Goal: Information Seeking & Learning: Learn about a topic

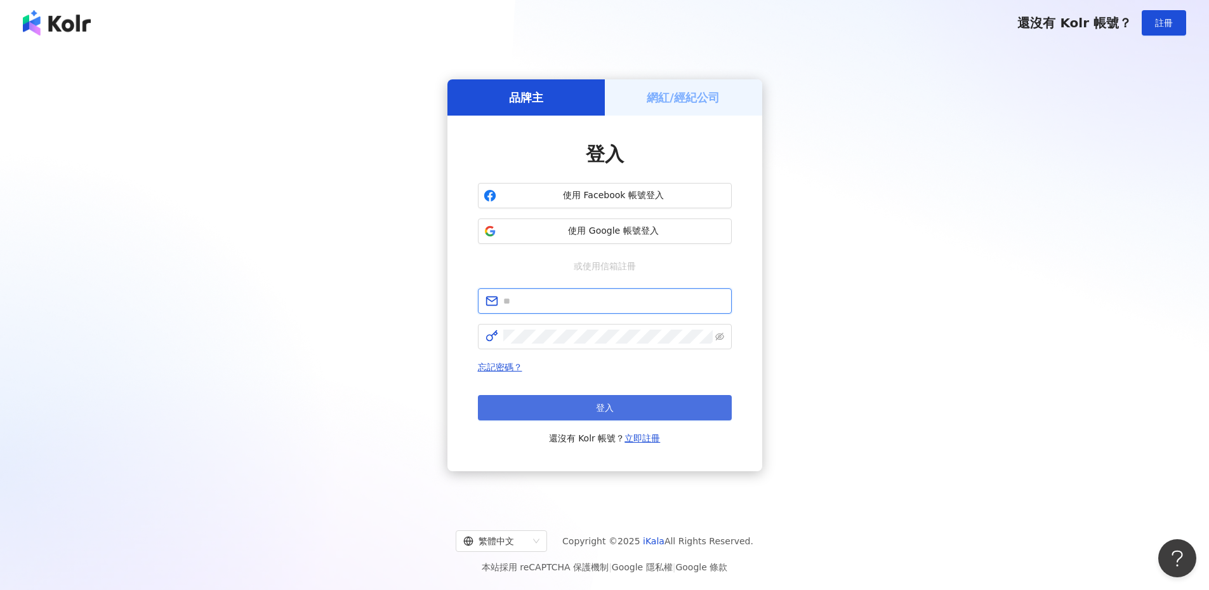
type input "**********"
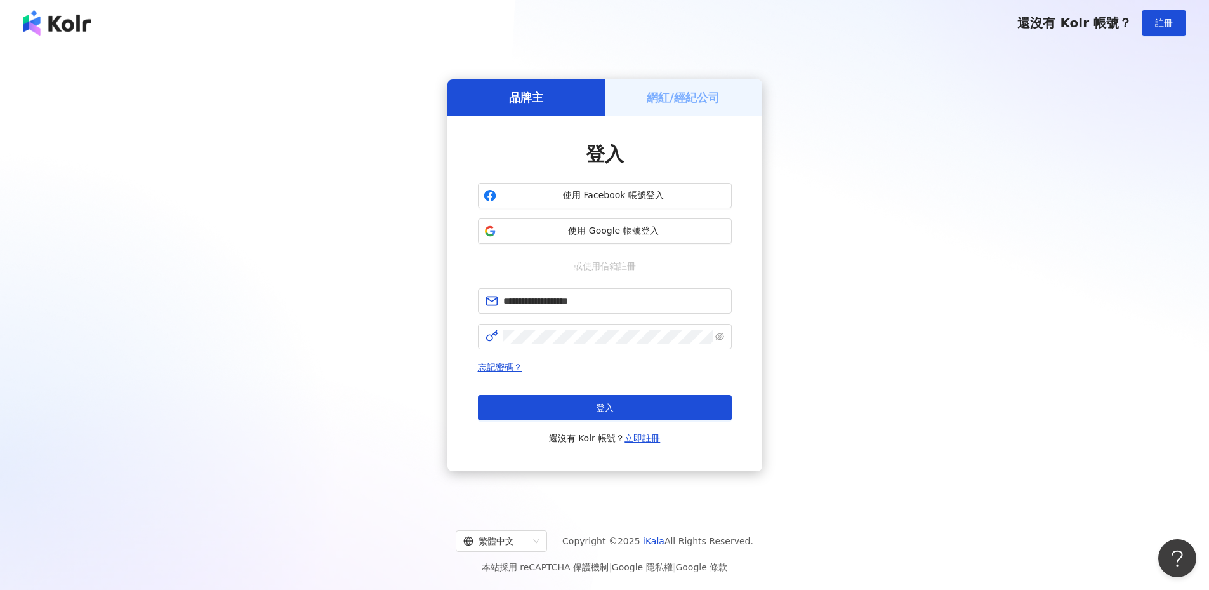
click at [560, 408] on button "登入" at bounding box center [605, 407] width 254 height 25
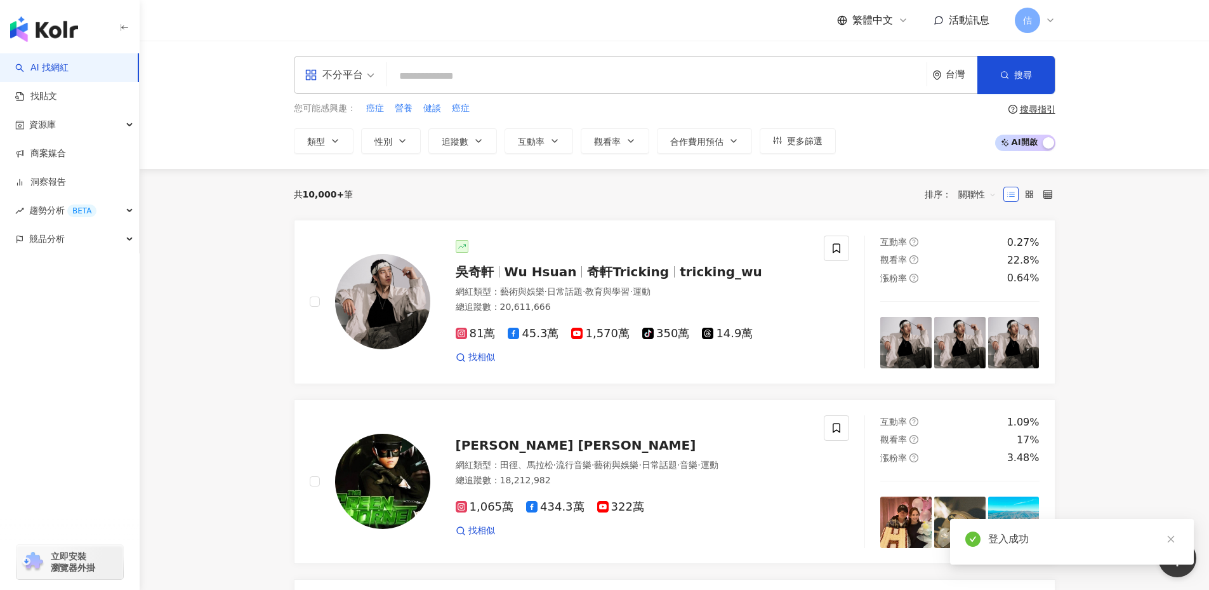
drag, startPoint x: 763, startPoint y: 173, endPoint x: 762, endPoint y: 180, distance: 7.0
click at [763, 177] on div "共 10,000+ 筆 排序： 關聯性" at bounding box center [675, 194] width 762 height 51
click at [439, 65] on input "search" at bounding box center [656, 76] width 529 height 24
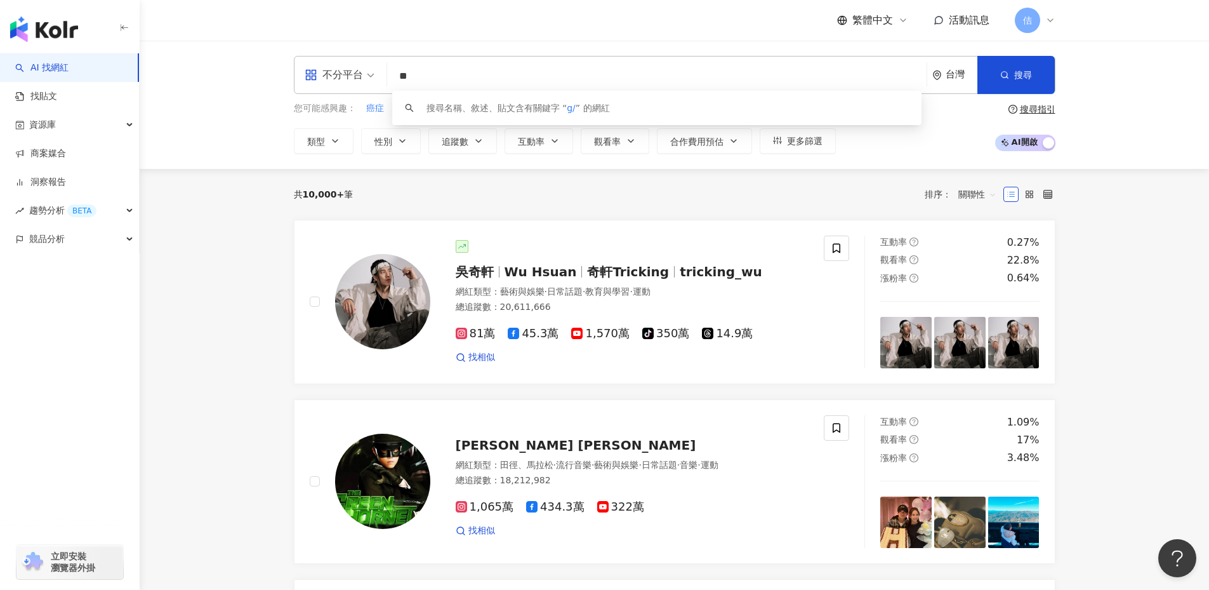
type input "*"
type input "*****"
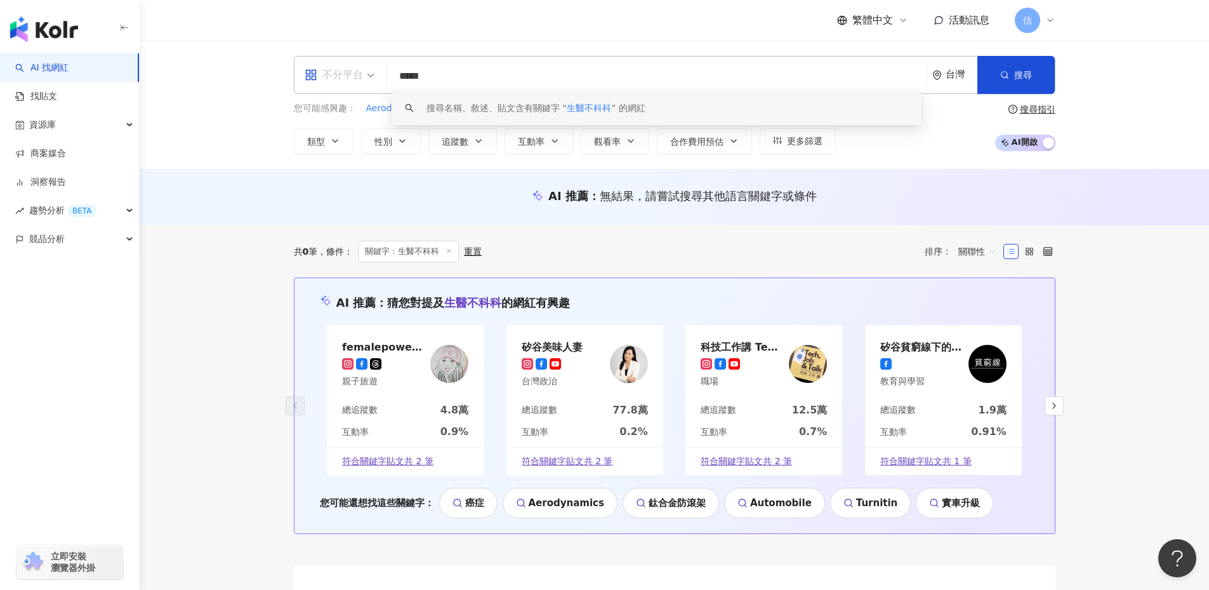
click at [369, 81] on span "不分平台" at bounding box center [340, 75] width 70 height 20
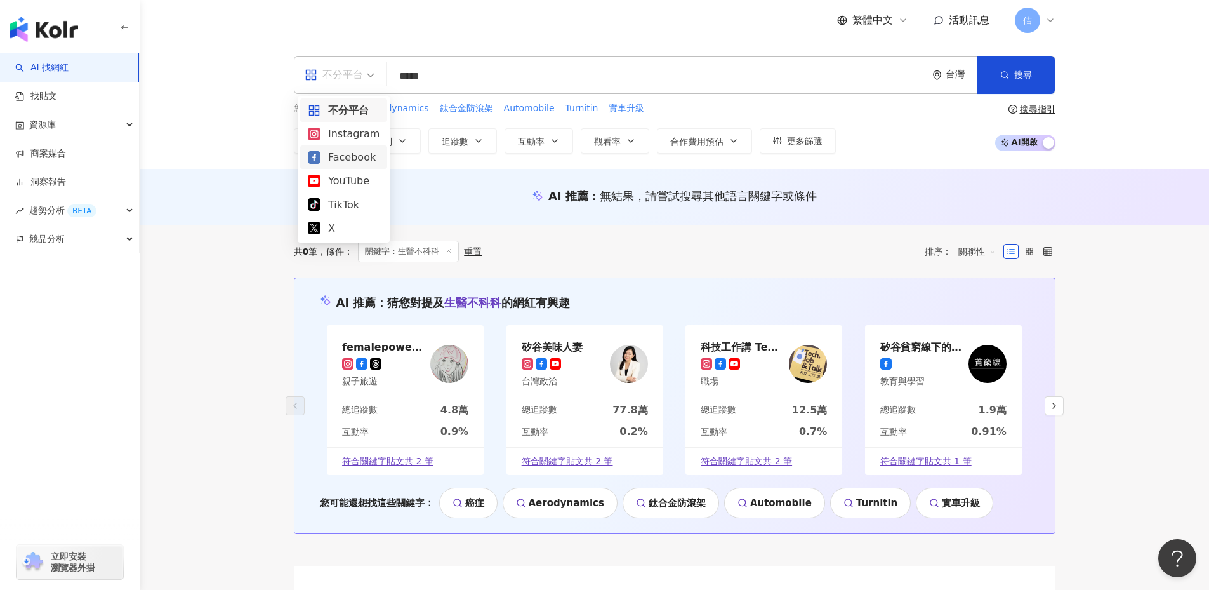
click at [355, 159] on div "Facebook" at bounding box center [344, 157] width 72 height 16
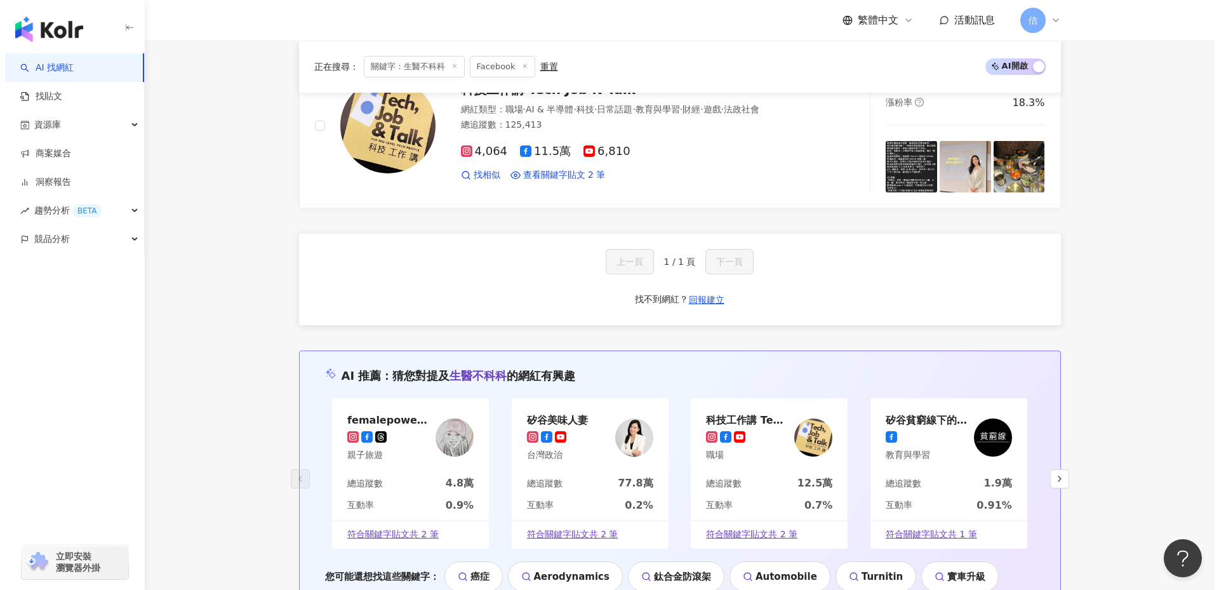
scroll to position [1176, 0]
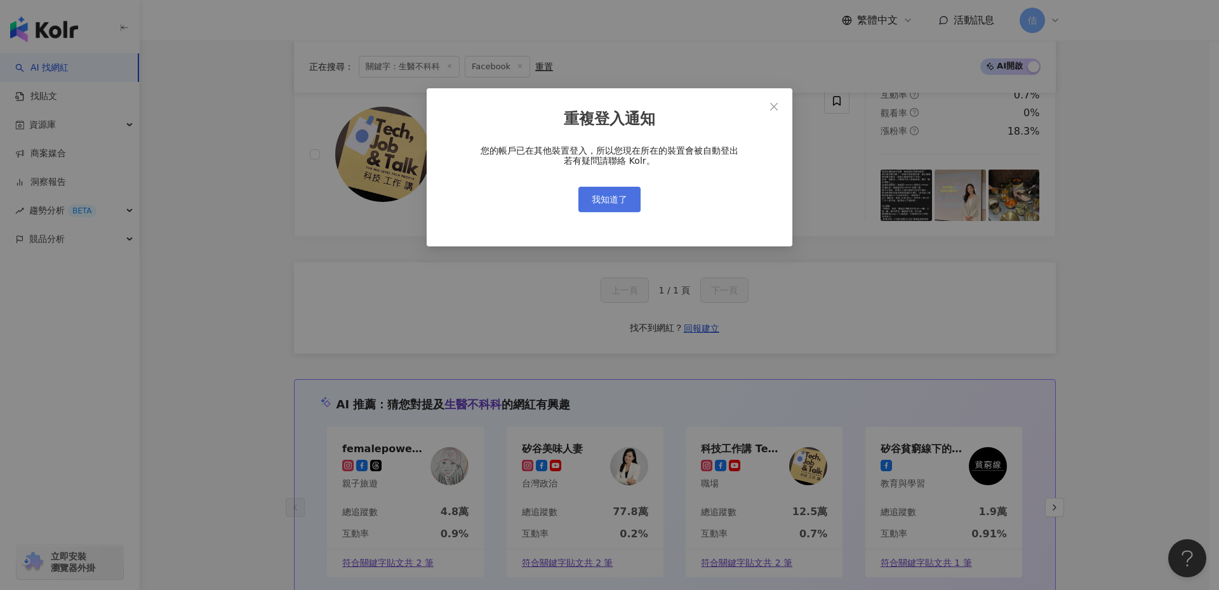
click at [592, 192] on button "我知道了" at bounding box center [609, 199] width 62 height 25
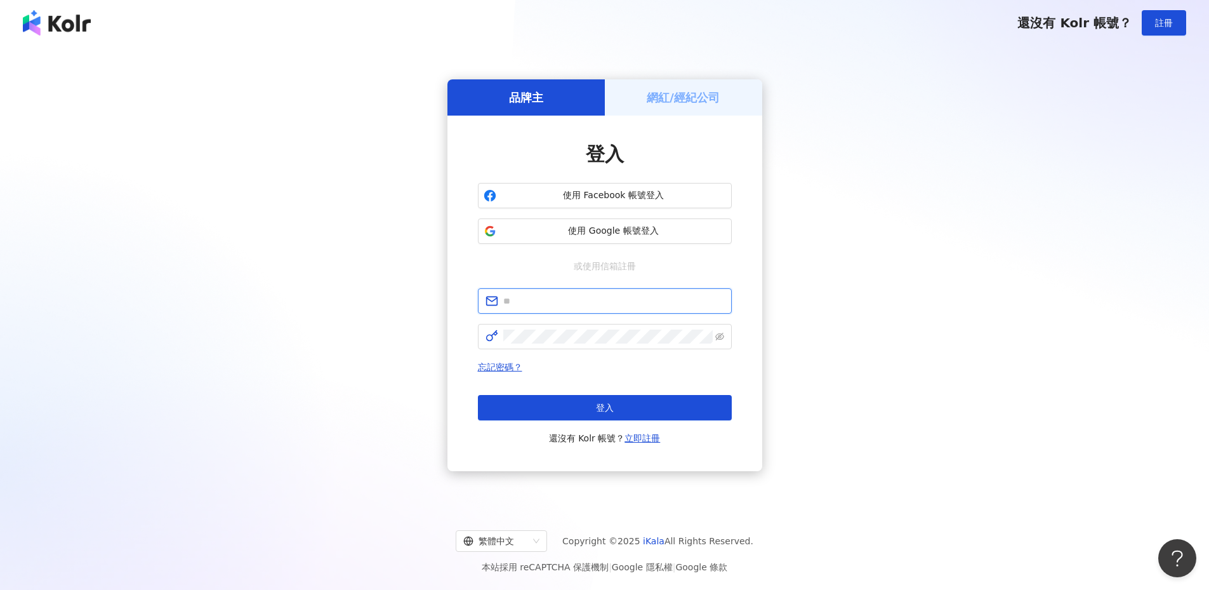
type input "**********"
click at [590, 393] on div "忘記密碼？ 登入 還沒有 Kolr 帳號？ 立即註冊" at bounding box center [605, 402] width 254 height 86
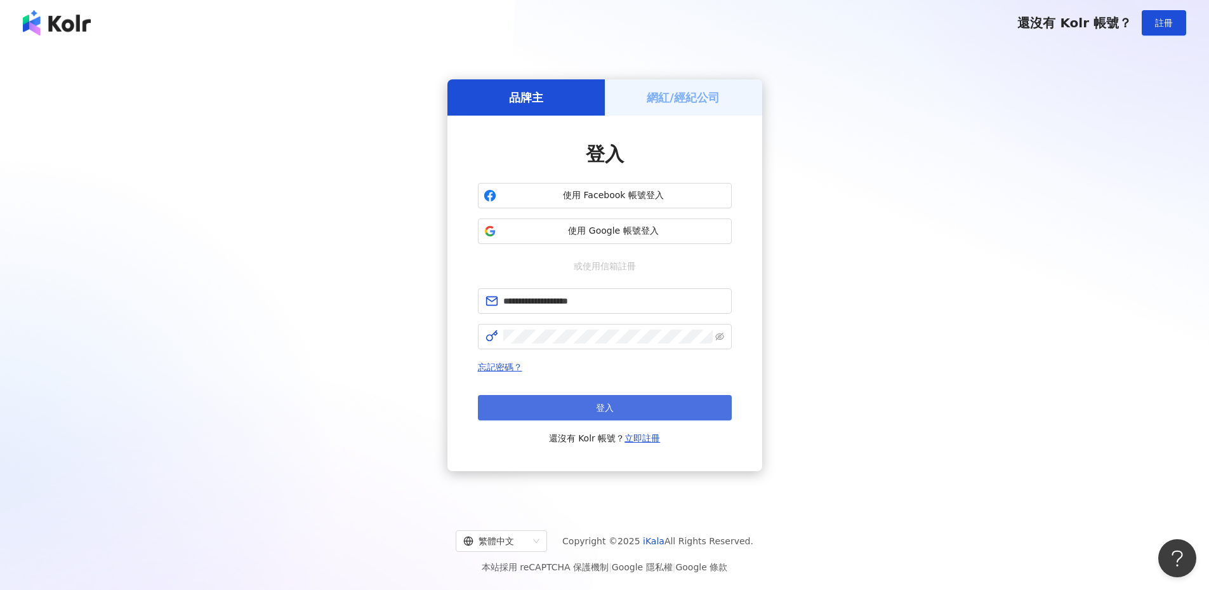
click at [591, 412] on button "登入" at bounding box center [605, 407] width 254 height 25
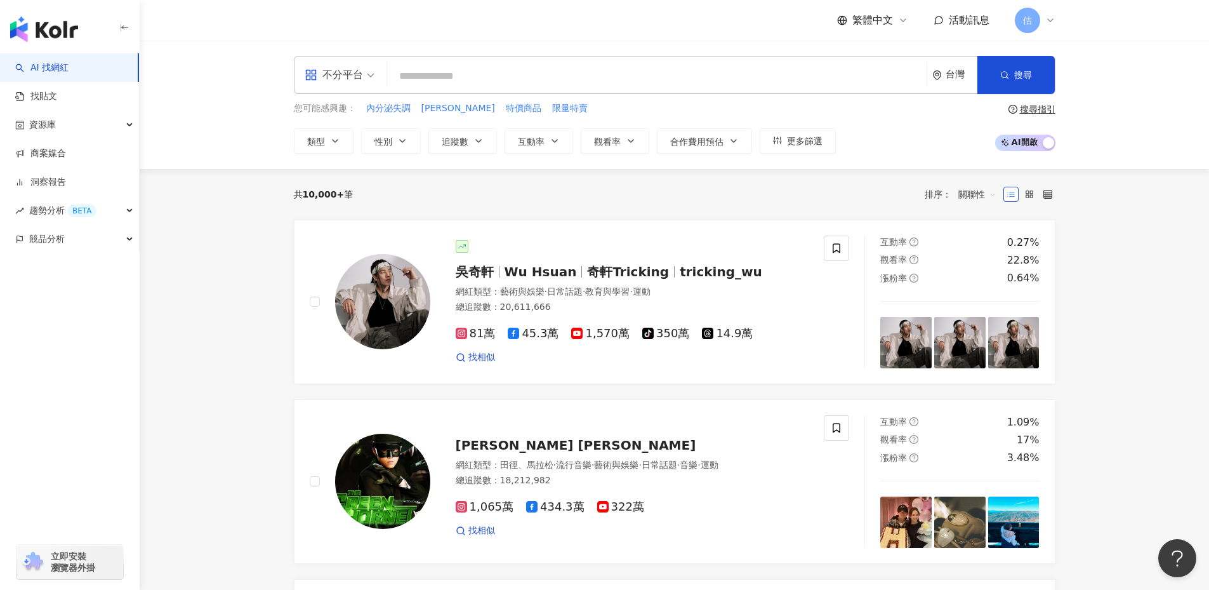
click at [475, 70] on input "search" at bounding box center [656, 76] width 529 height 24
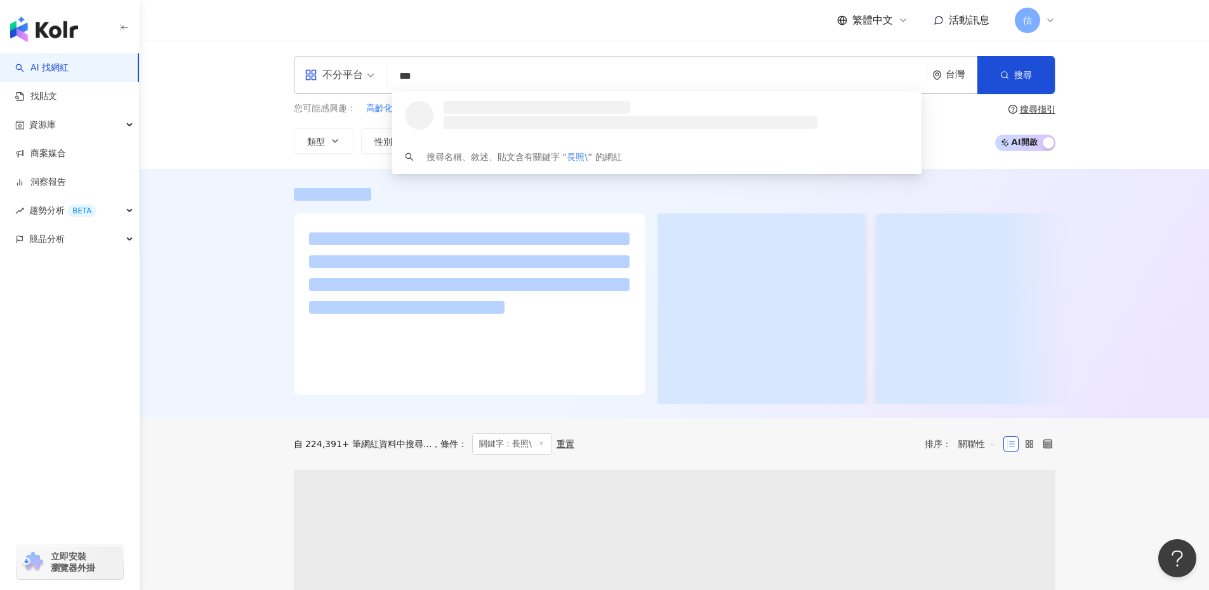
click at [476, 81] on input "***" at bounding box center [656, 76] width 529 height 24
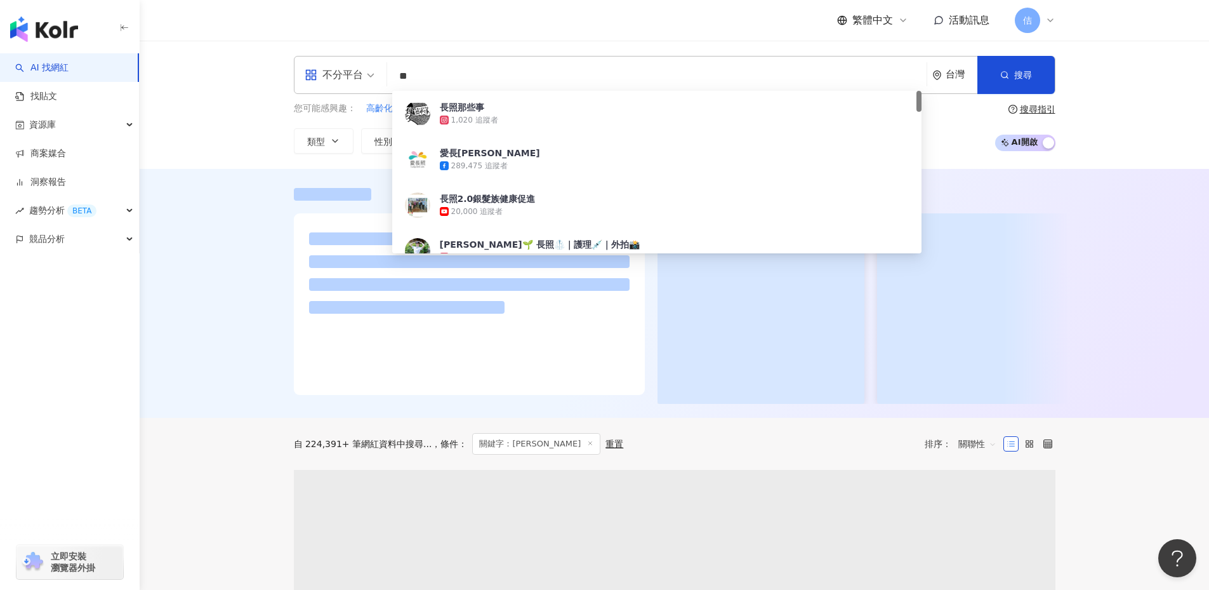
click at [373, 81] on span "不分平台" at bounding box center [340, 75] width 70 height 20
type input "**"
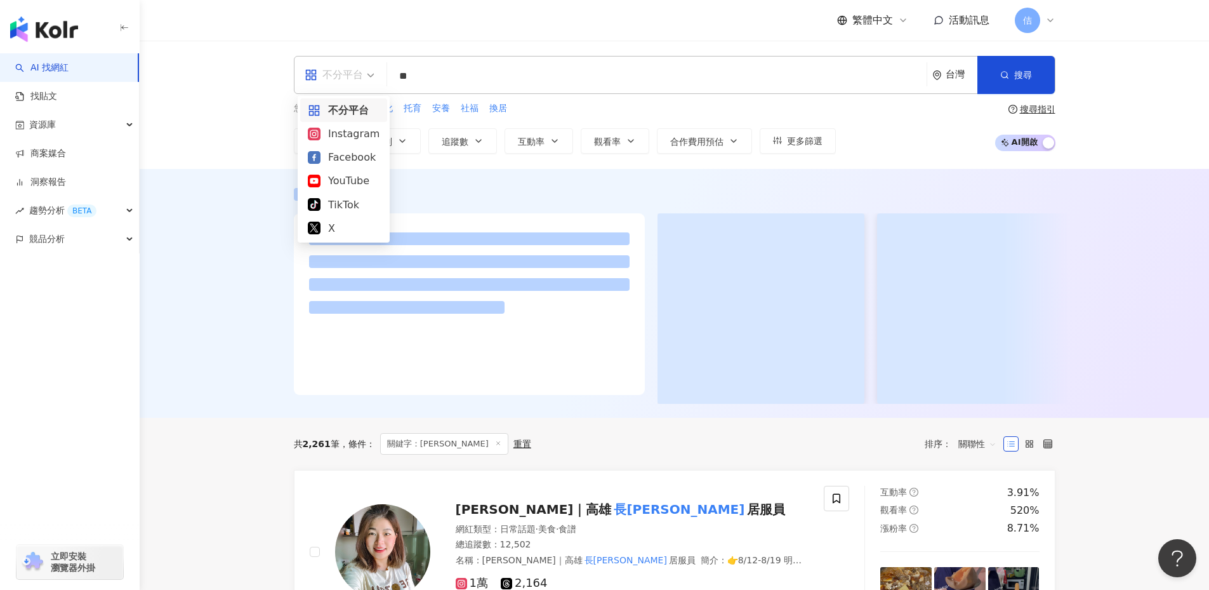
click at [341, 157] on div "Facebook" at bounding box center [344, 157] width 72 height 16
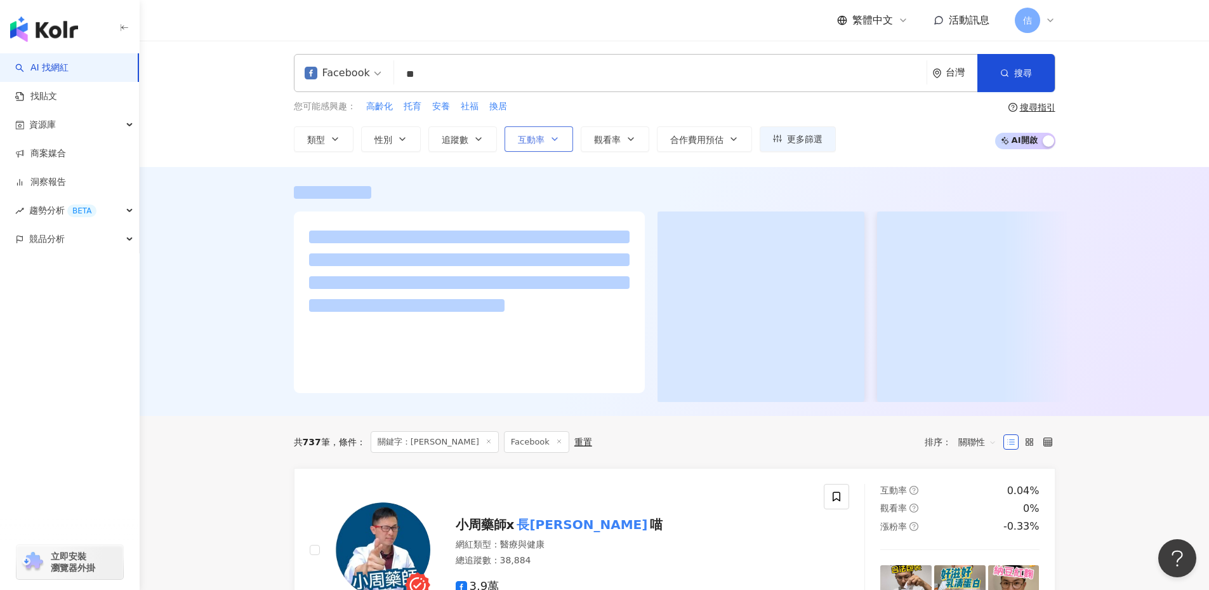
scroll to position [1, 0]
click at [531, 142] on span "互動率" at bounding box center [531, 141] width 27 height 10
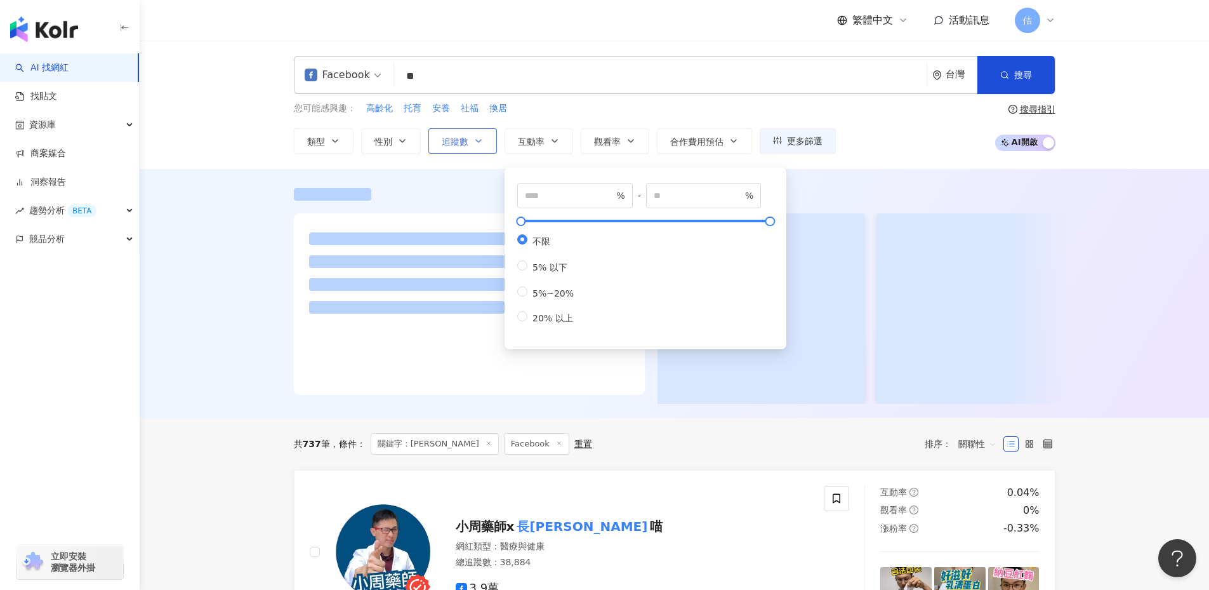
click at [471, 143] on button "追蹤數" at bounding box center [462, 140] width 69 height 25
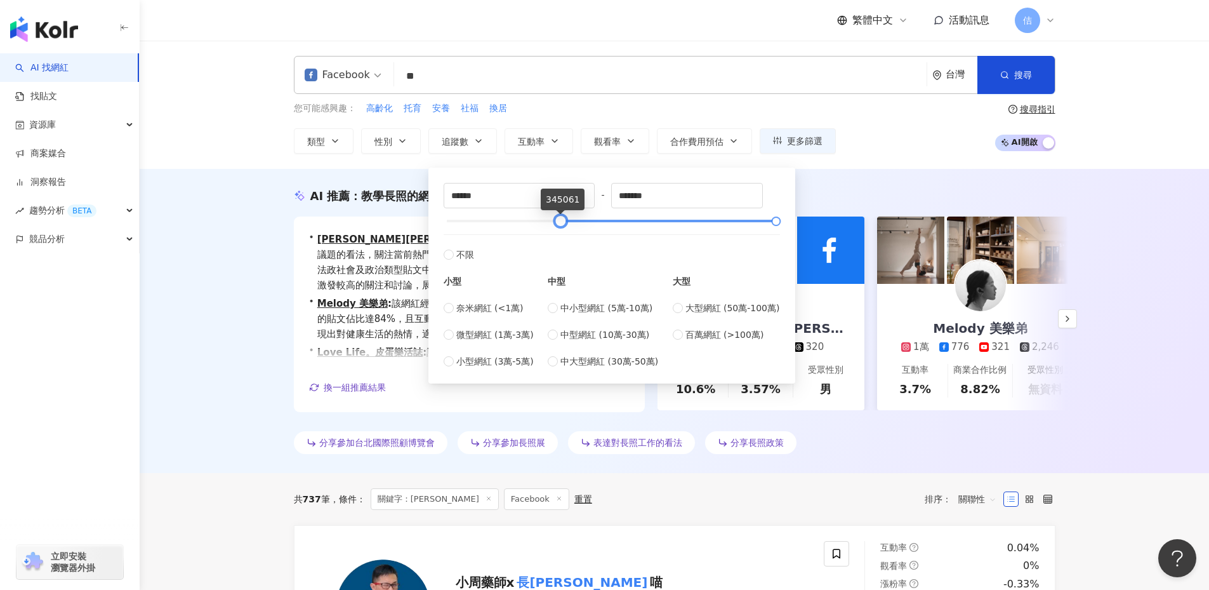
drag, startPoint x: 493, startPoint y: 227, endPoint x: 557, endPoint y: 228, distance: 63.5
click at [557, 225] on div at bounding box center [560, 221] width 7 height 7
type input "******"
click at [560, 225] on div at bounding box center [562, 221] width 7 height 7
drag, startPoint x: 324, startPoint y: 274, endPoint x: 310, endPoint y: 281, distance: 15.6
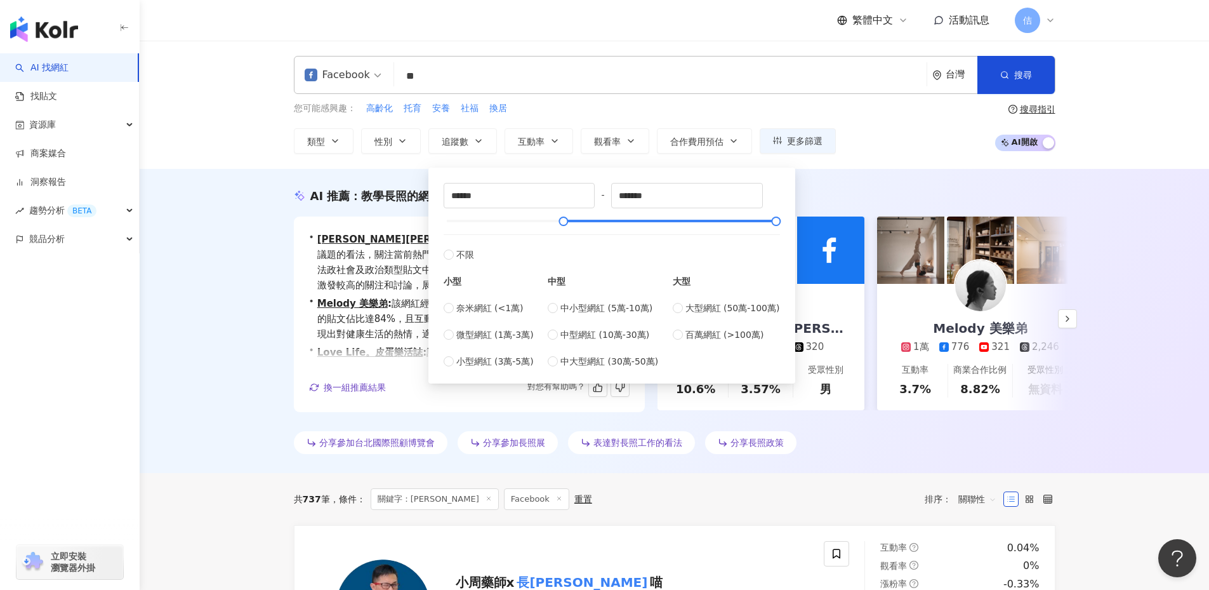
click at [320, 276] on div "• Allen Tien方倫 : 此網紅積極表達對政治與社會議題的看法，關注當前熱門話題，並透過豐富的內容吸引粉絲互動。其在法政社會及政治類型貼文中表現突出，…" at bounding box center [469, 262] width 320 height 61
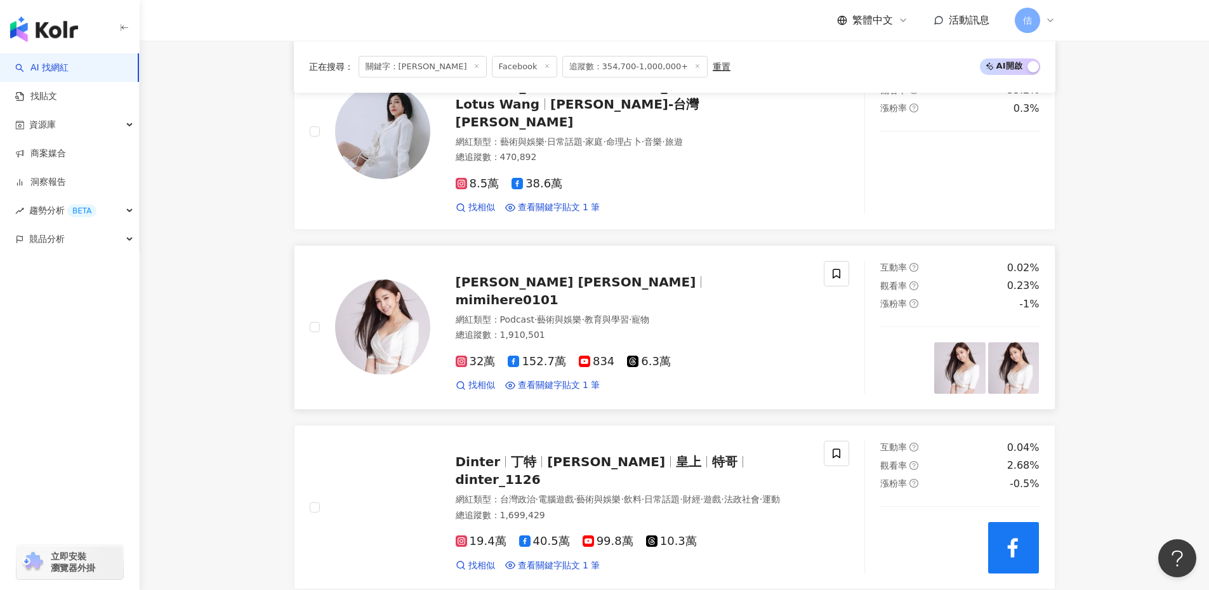
scroll to position [677, 0]
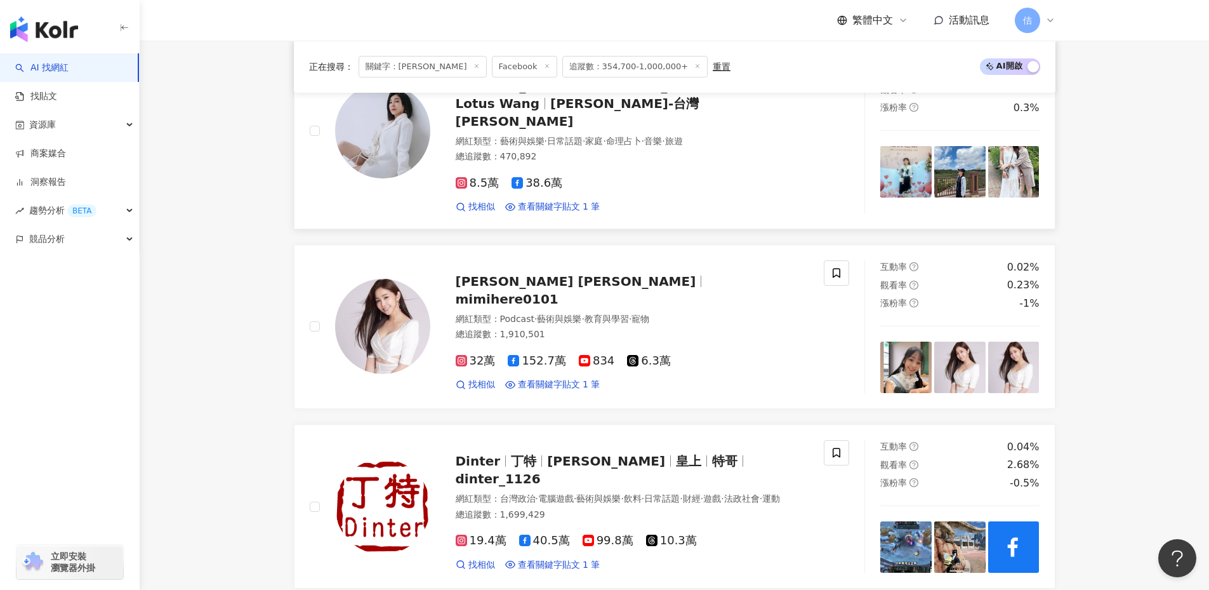
click at [534, 174] on div "8.5萬 38.6萬 找相似 查看關鍵字貼文 1 筆 2025/1/26 1966 長照 接住你❤️❤️❤️ 看更多" at bounding box center [632, 189] width 353 height 47
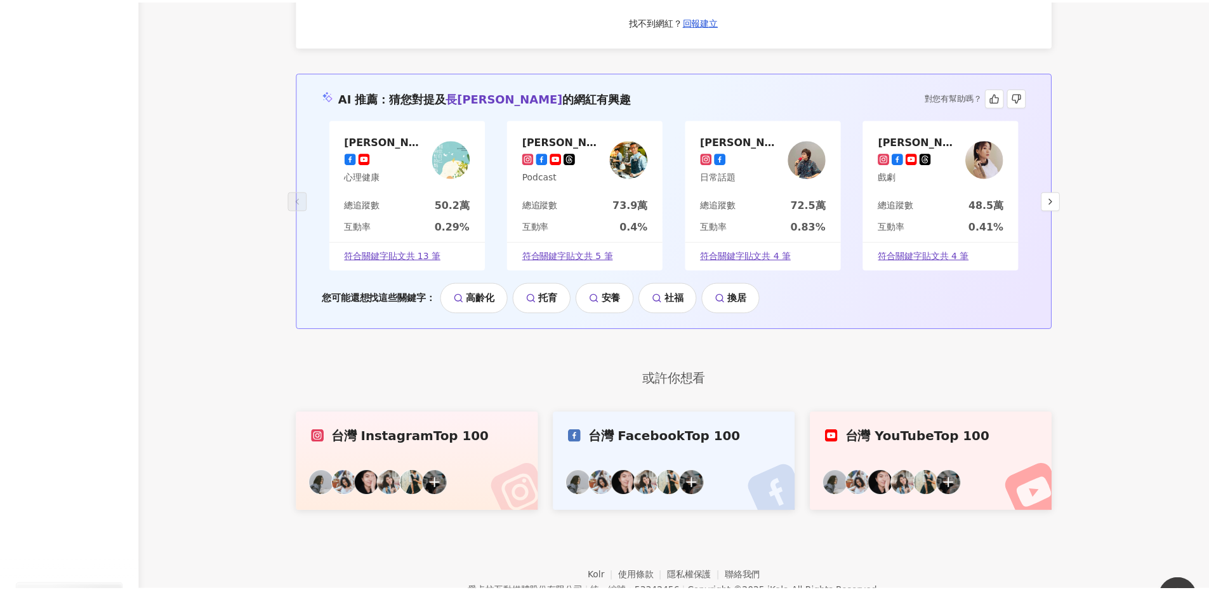
scroll to position [2812, 0]
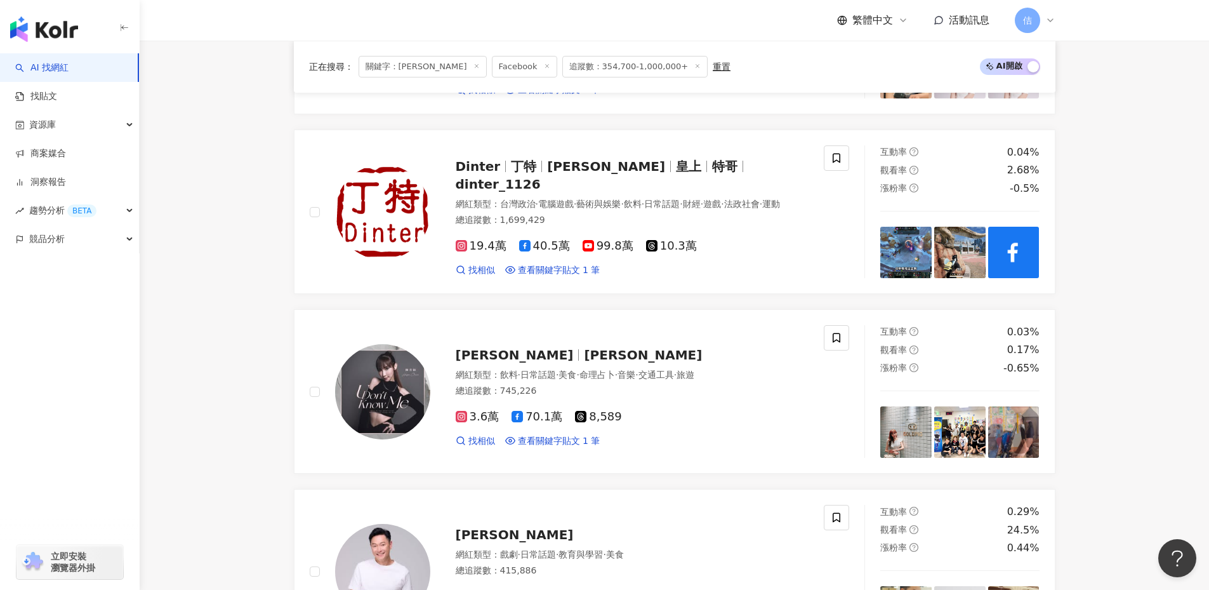
click at [122, 410] on div "AI 找網紅 找貼文 資源庫 商案媒合 洞察報告 趨勢分析 BETA 競品分析 立即安裝 瀏覽器外掛" at bounding box center [70, 321] width 140 height 536
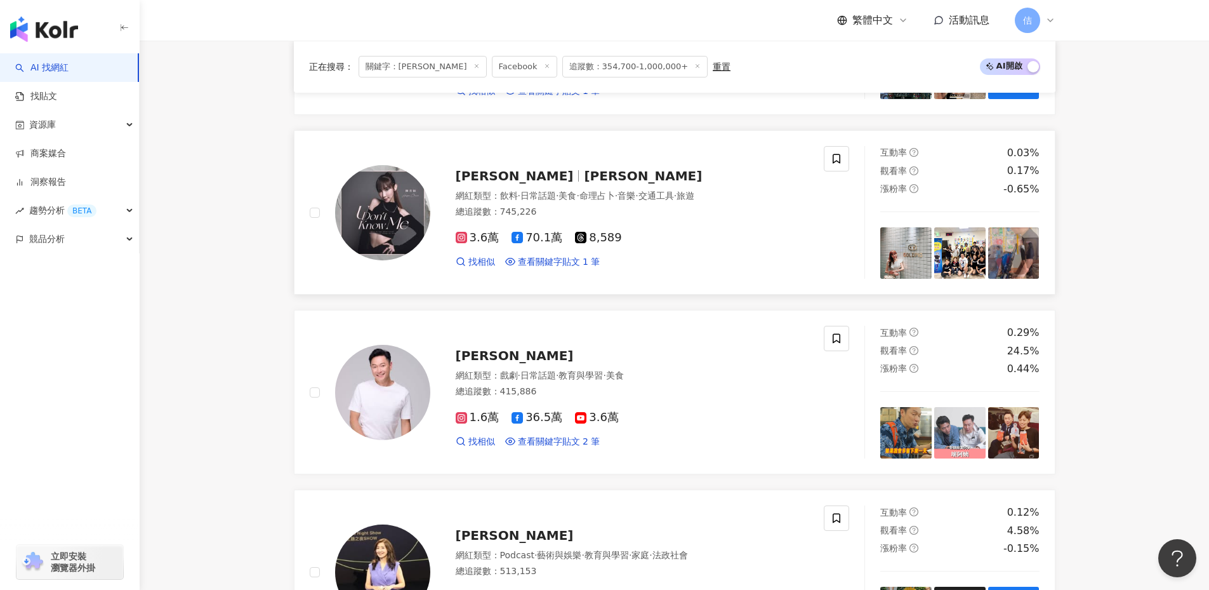
scroll to position [1149, 0]
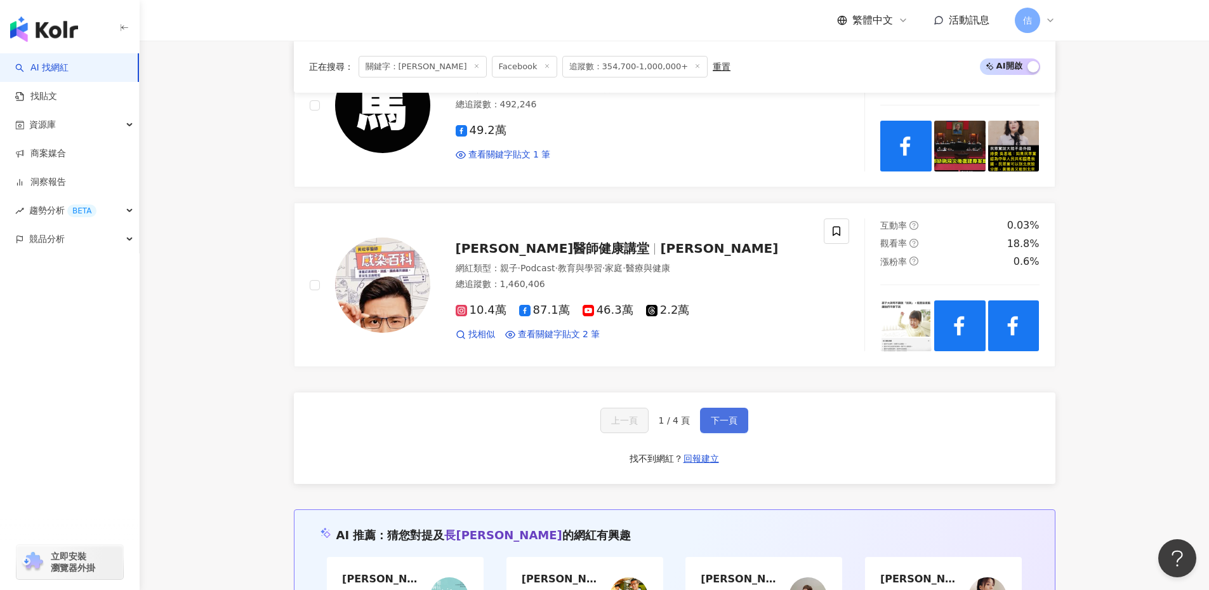
click at [729, 415] on span "下一頁" at bounding box center [724, 420] width 27 height 10
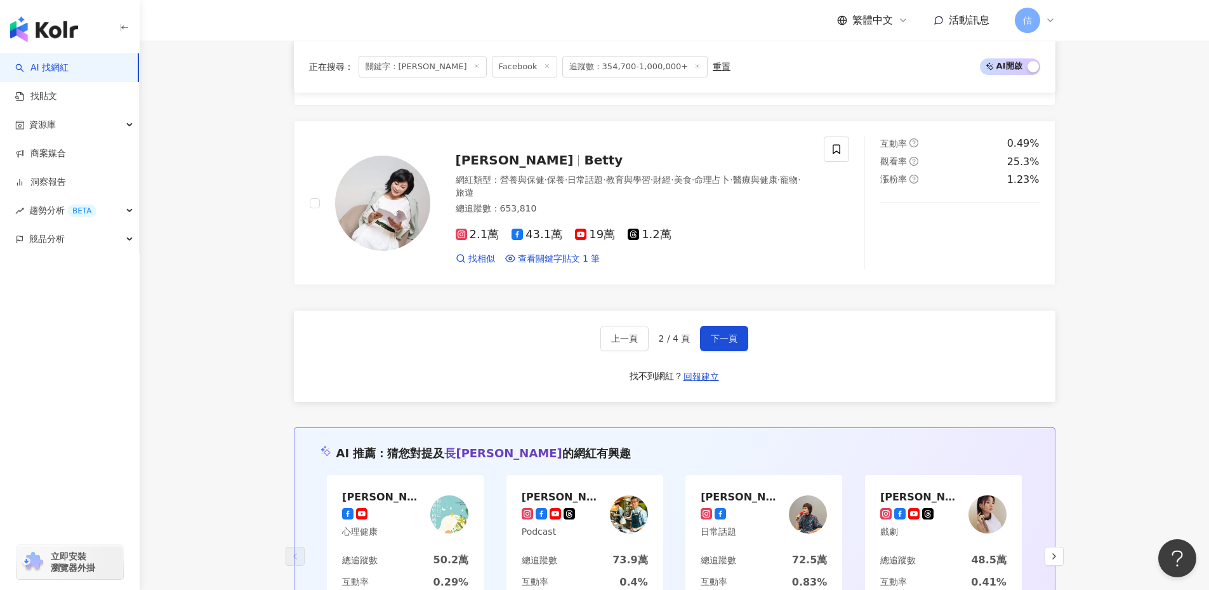
scroll to position [2386, 0]
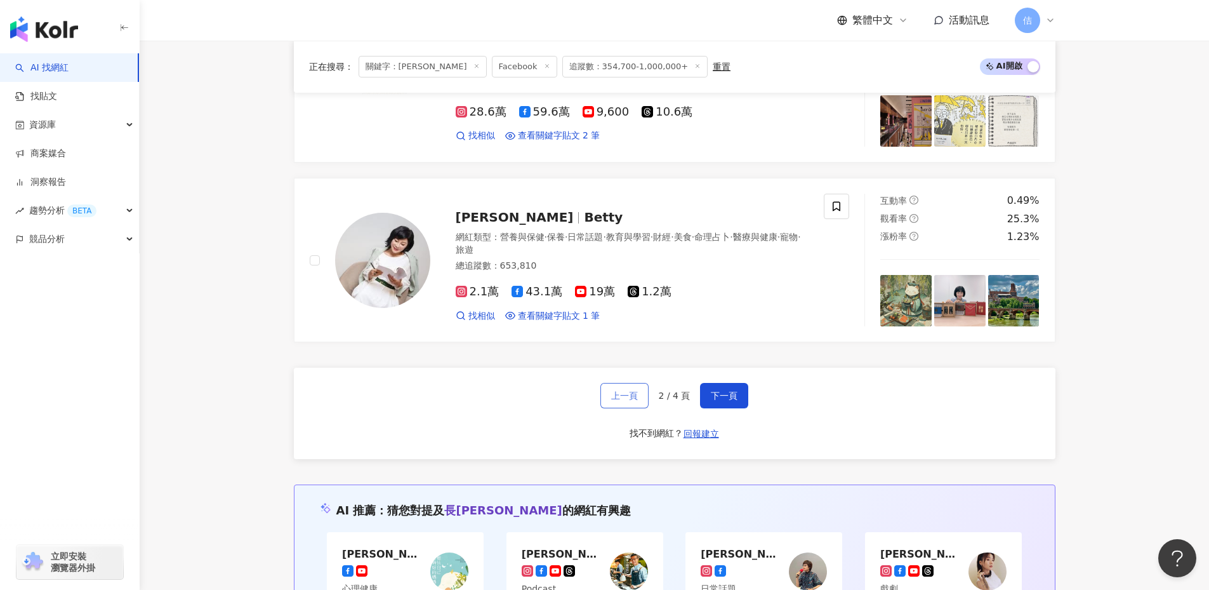
click at [633, 391] on div "上一頁 2 / 4 頁 下一頁 找不到網紅？ 回報建立" at bounding box center [675, 412] width 762 height 91
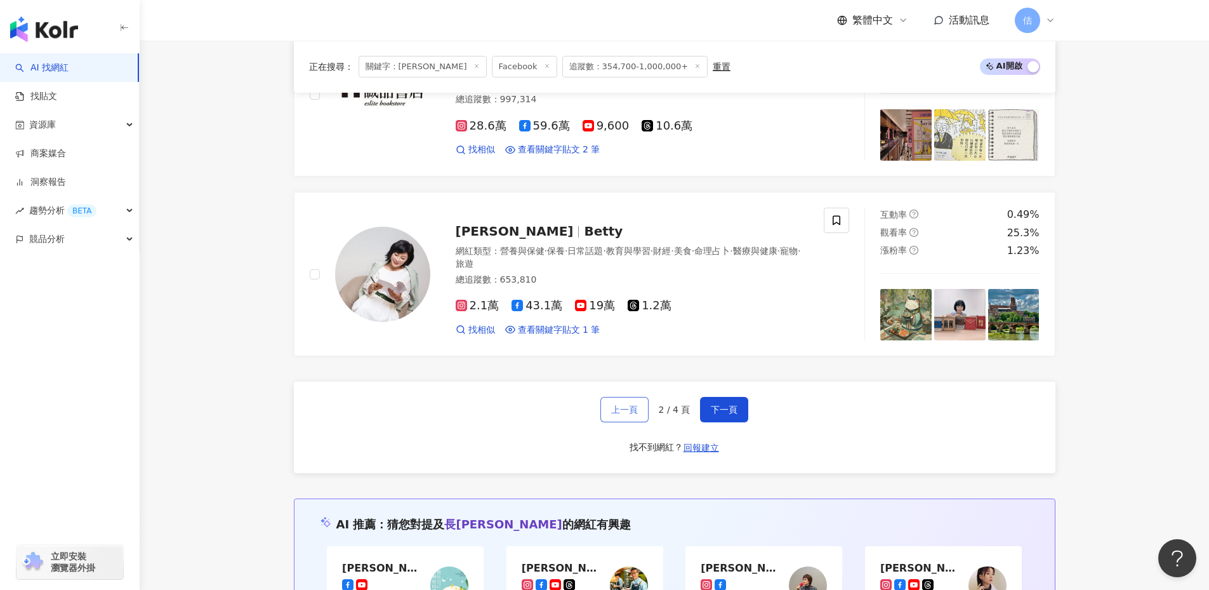
click at [638, 414] on span "上一頁" at bounding box center [624, 409] width 27 height 10
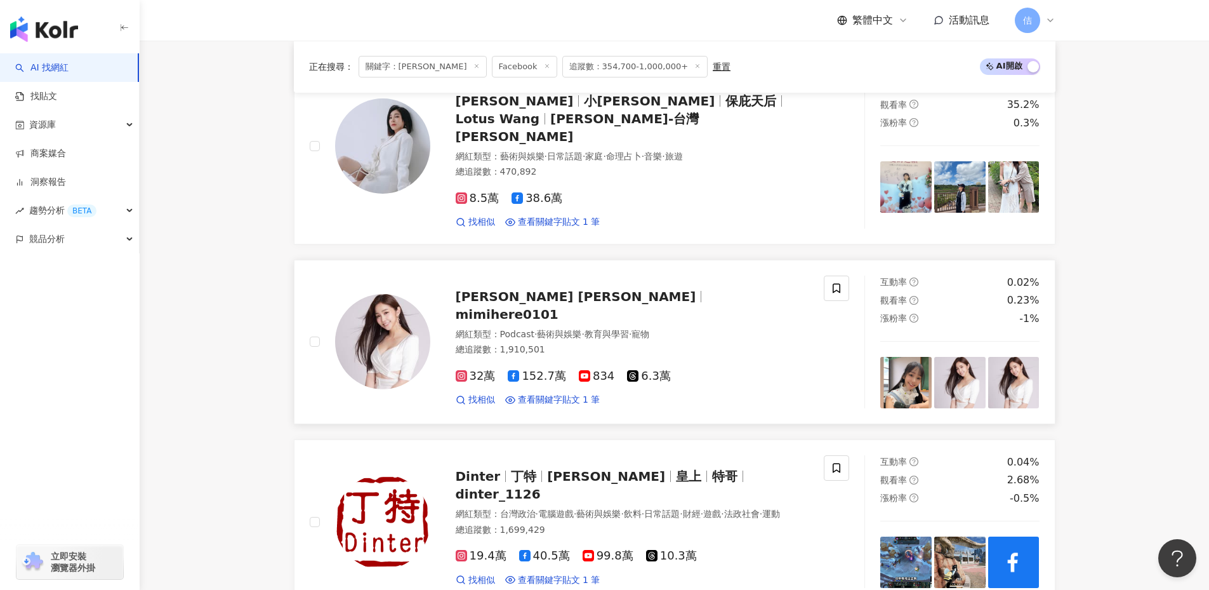
scroll to position [661, 0]
click at [513, 289] on span "金莎Mimi 陳蘊予" at bounding box center [576, 296] width 241 height 15
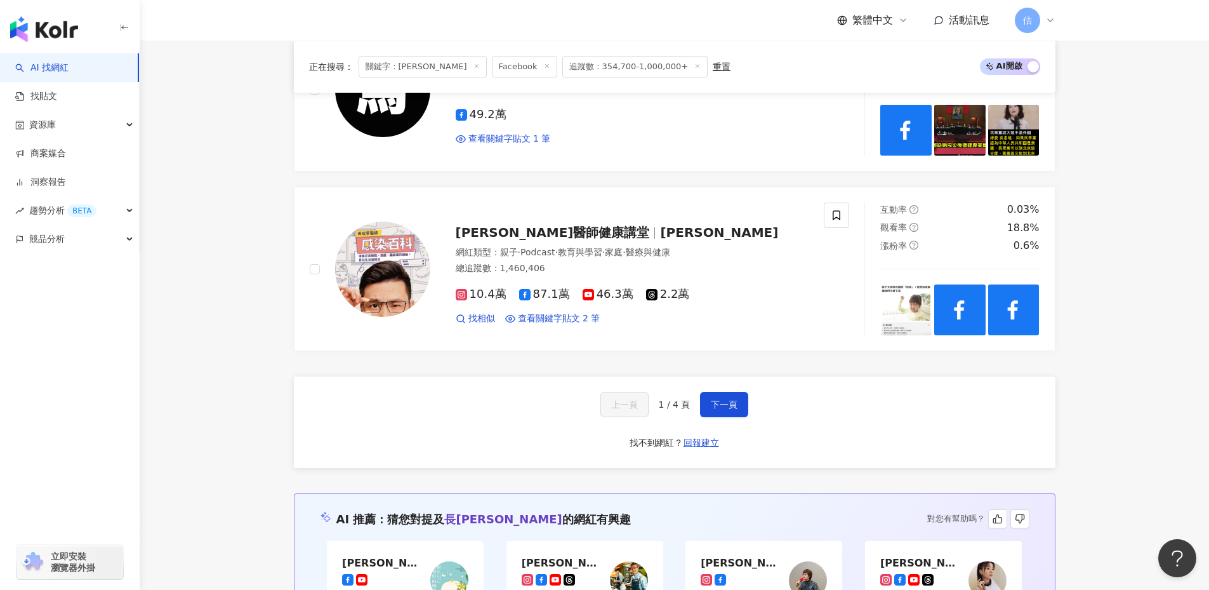
scroll to position [2351, 0]
click at [0, 378] on div "AI 找網紅 找貼文 資源庫 商案媒合 洞察報告 趨勢分析 BETA 競品分析 立即安裝 瀏覽器外掛" at bounding box center [70, 321] width 140 height 536
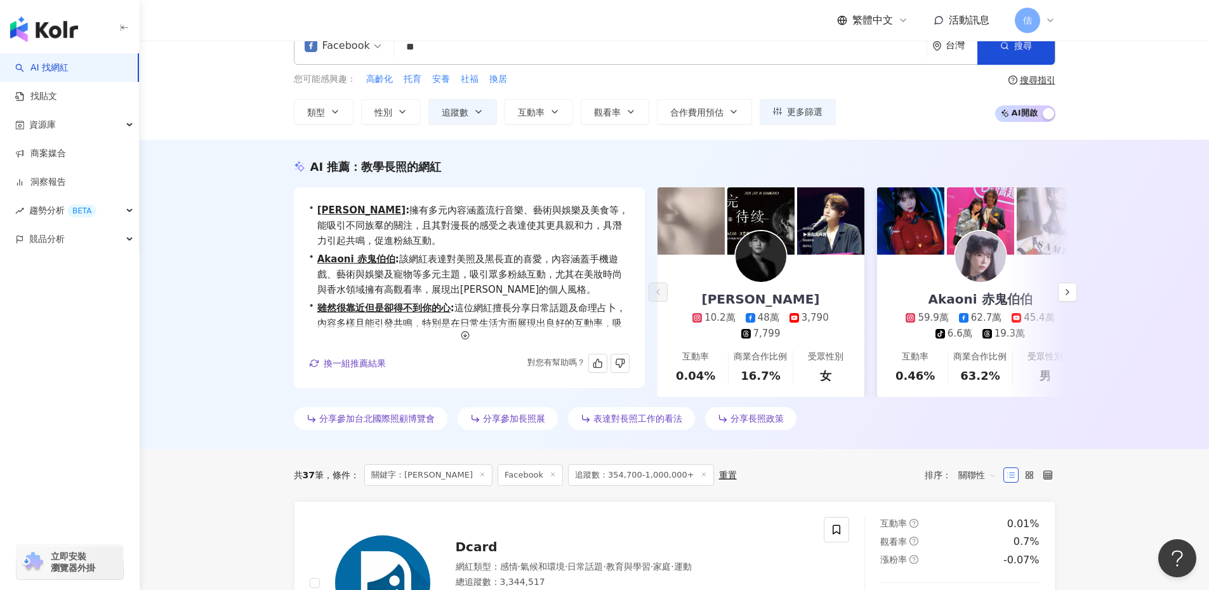
scroll to position [0, 0]
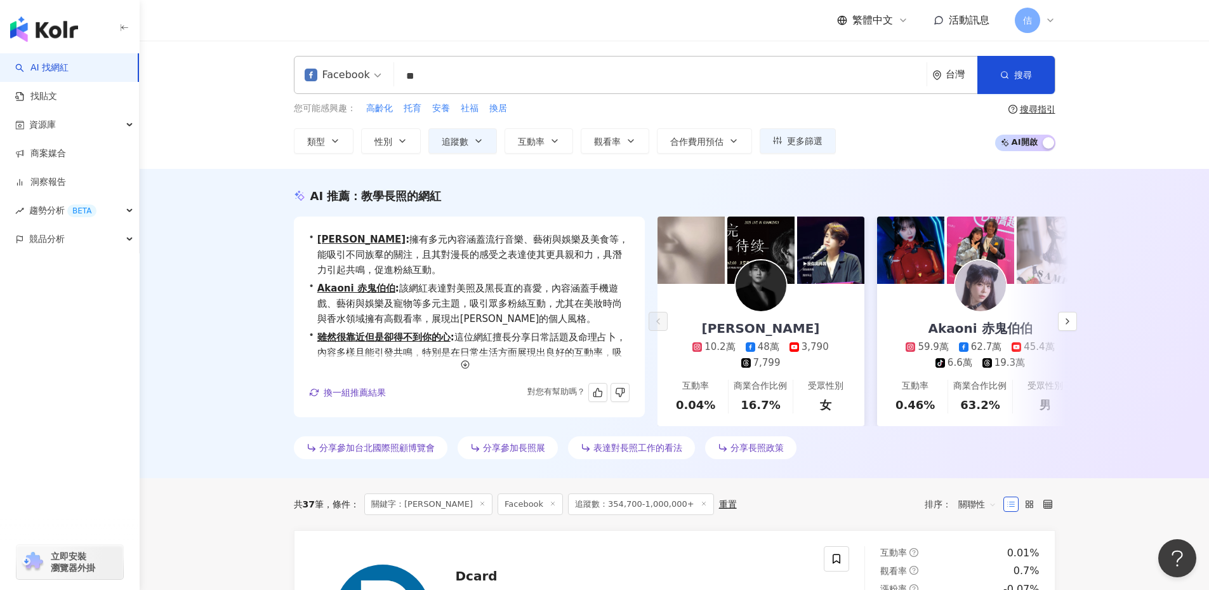
click at [479, 88] on input "**" at bounding box center [660, 76] width 522 height 24
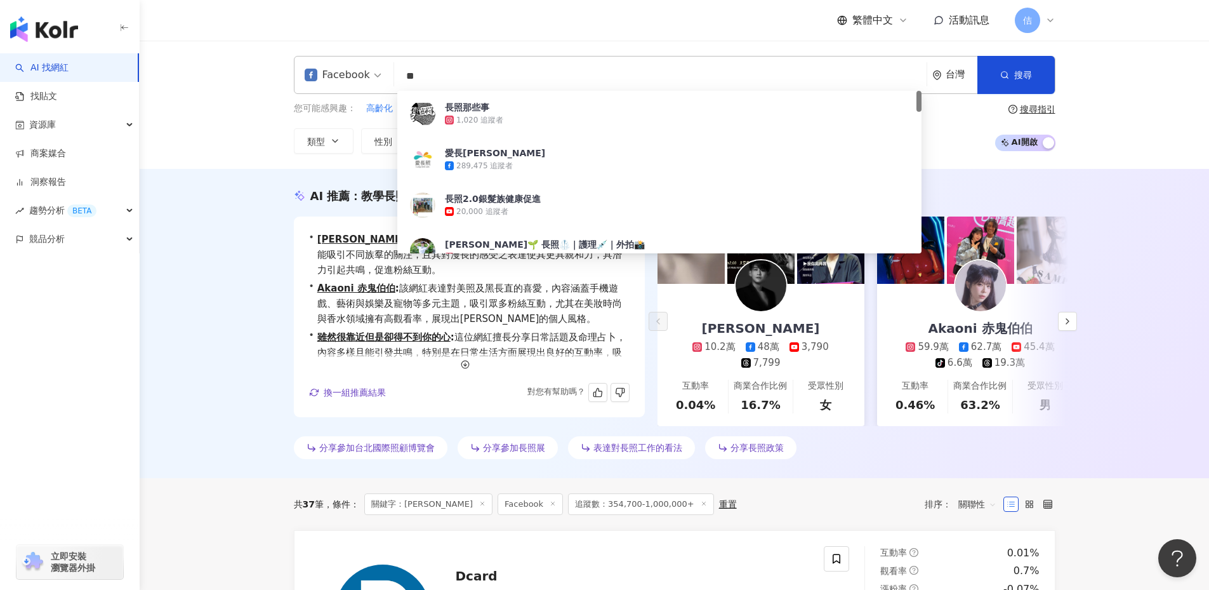
click at [478, 81] on input "**" at bounding box center [660, 76] width 522 height 24
type input "*"
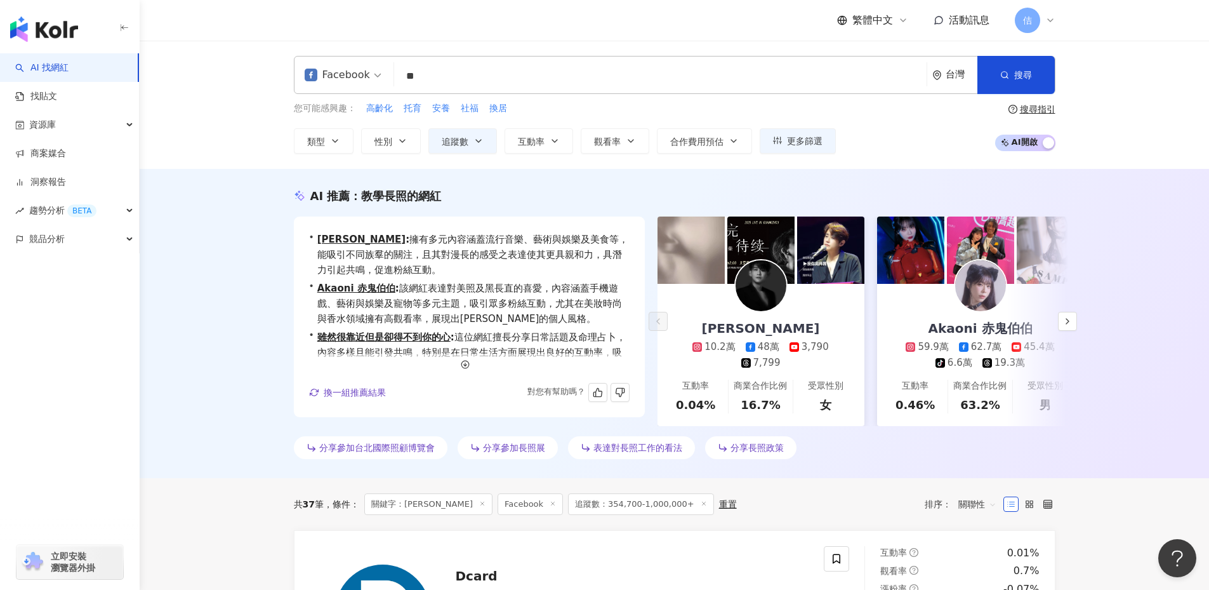
type input "**"
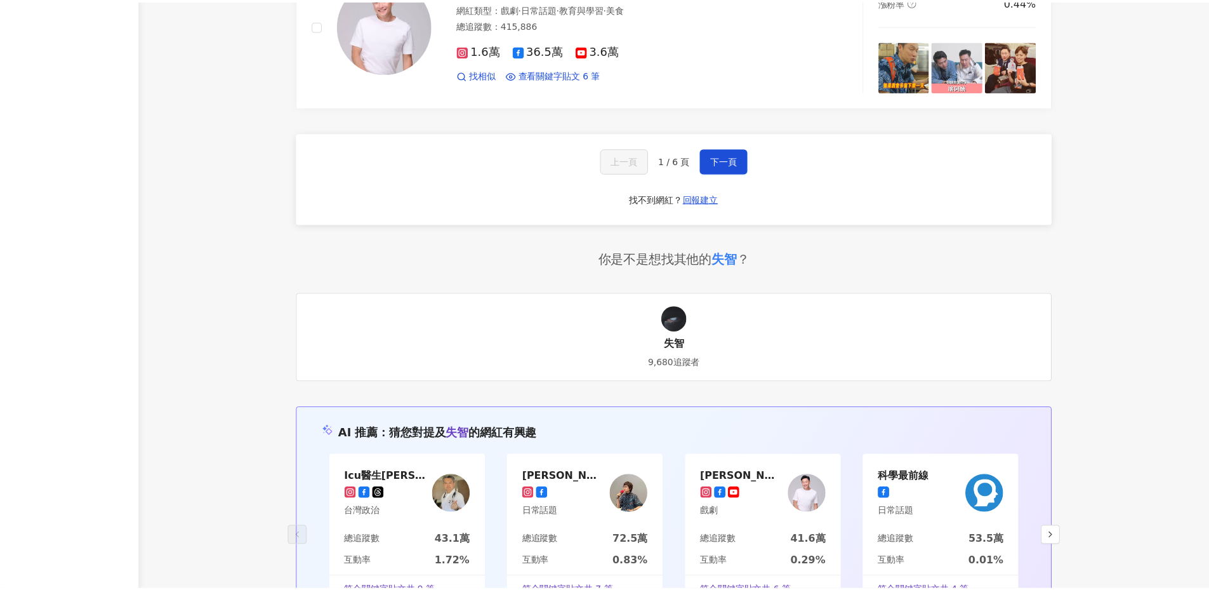
scroll to position [2716, 0]
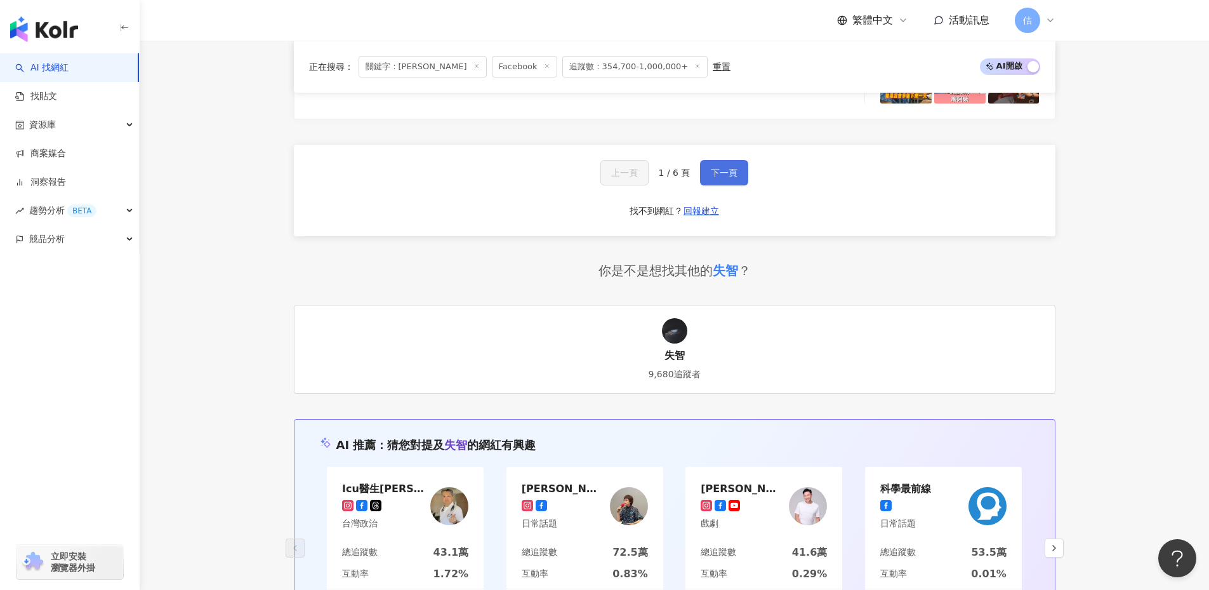
click at [735, 178] on span "下一頁" at bounding box center [724, 173] width 27 height 10
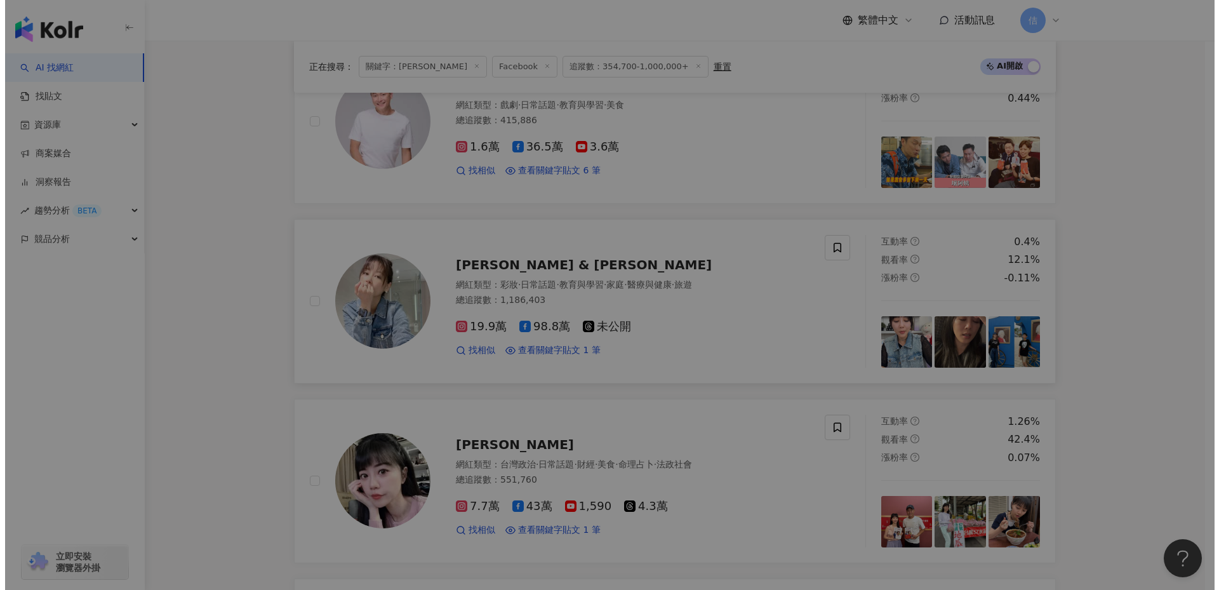
scroll to position [241, 0]
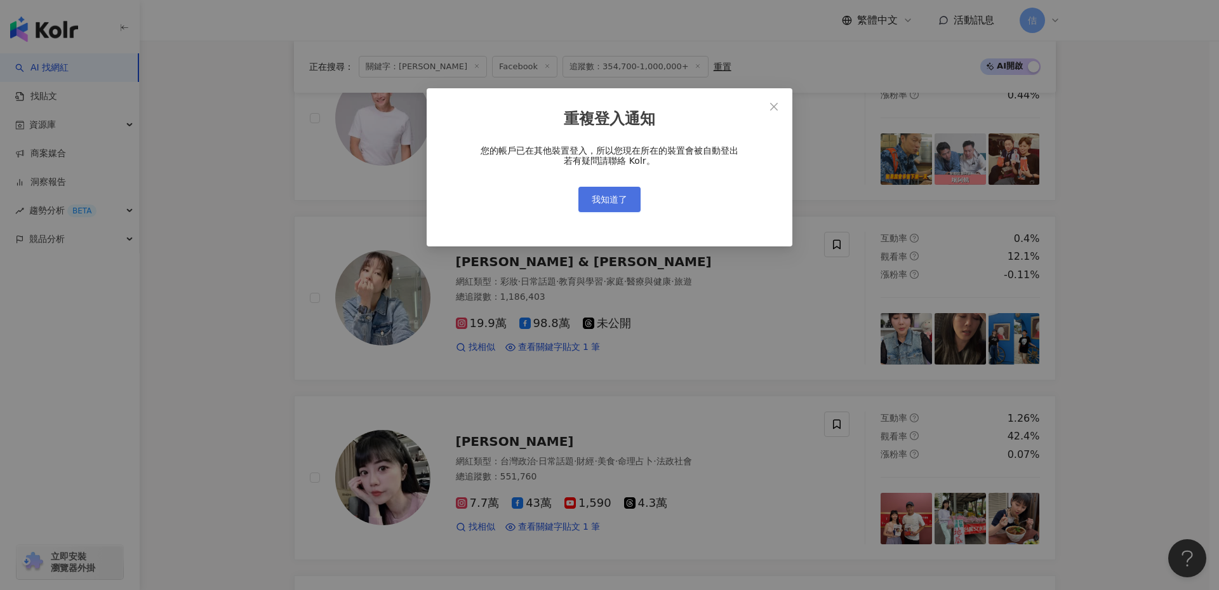
click at [633, 207] on button "我知道了" at bounding box center [609, 199] width 62 height 25
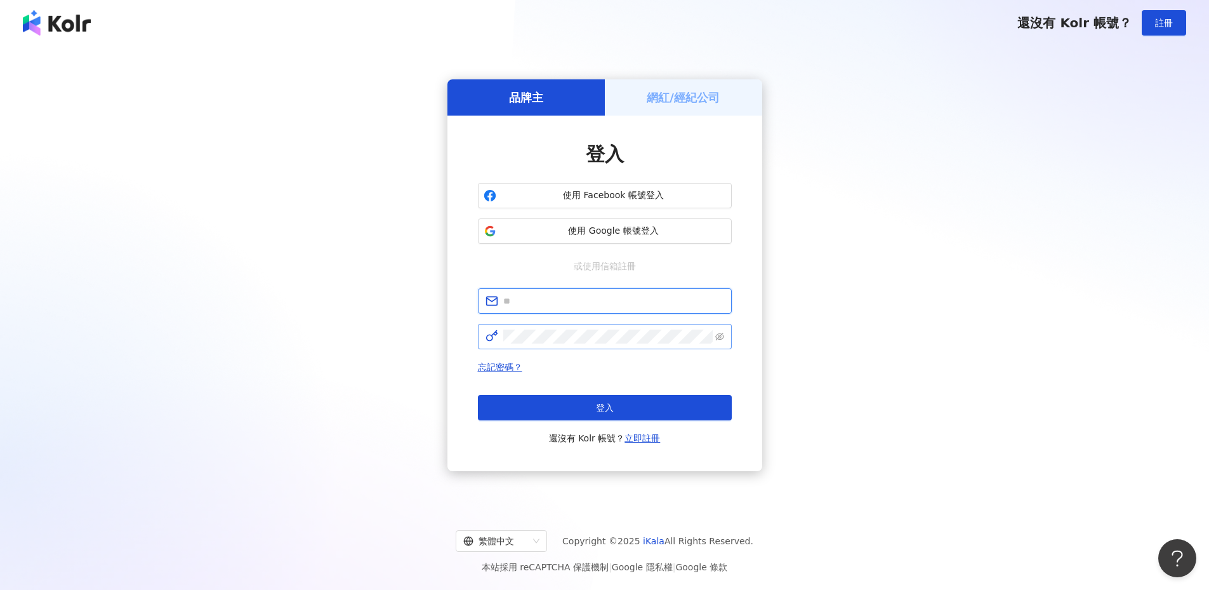
type input "**********"
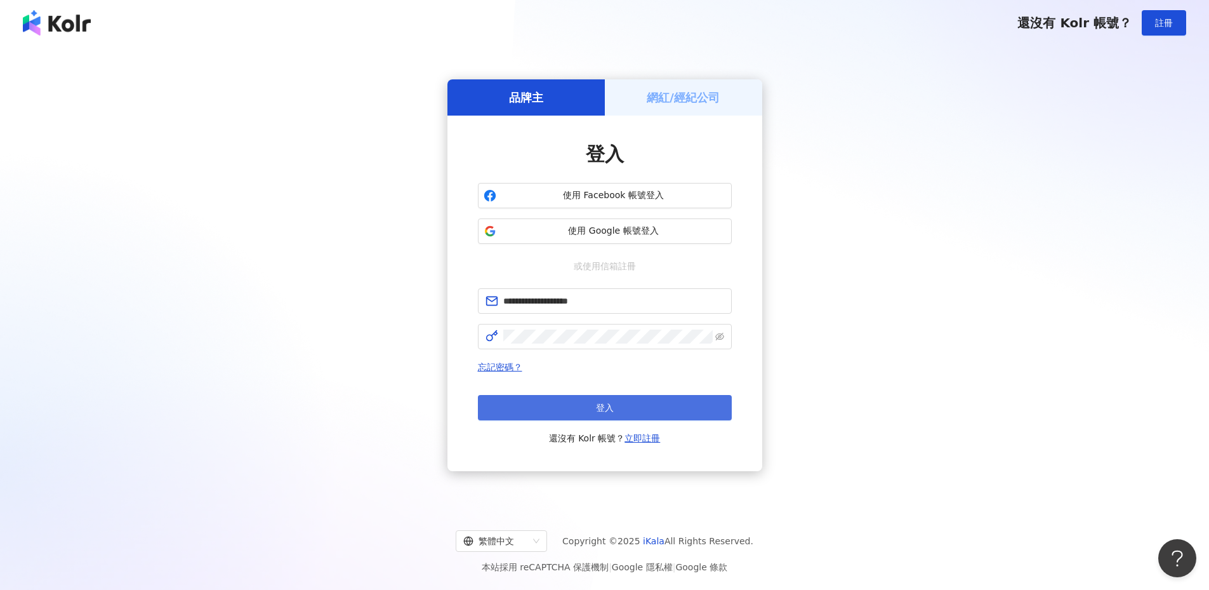
click at [628, 409] on button "登入" at bounding box center [605, 407] width 254 height 25
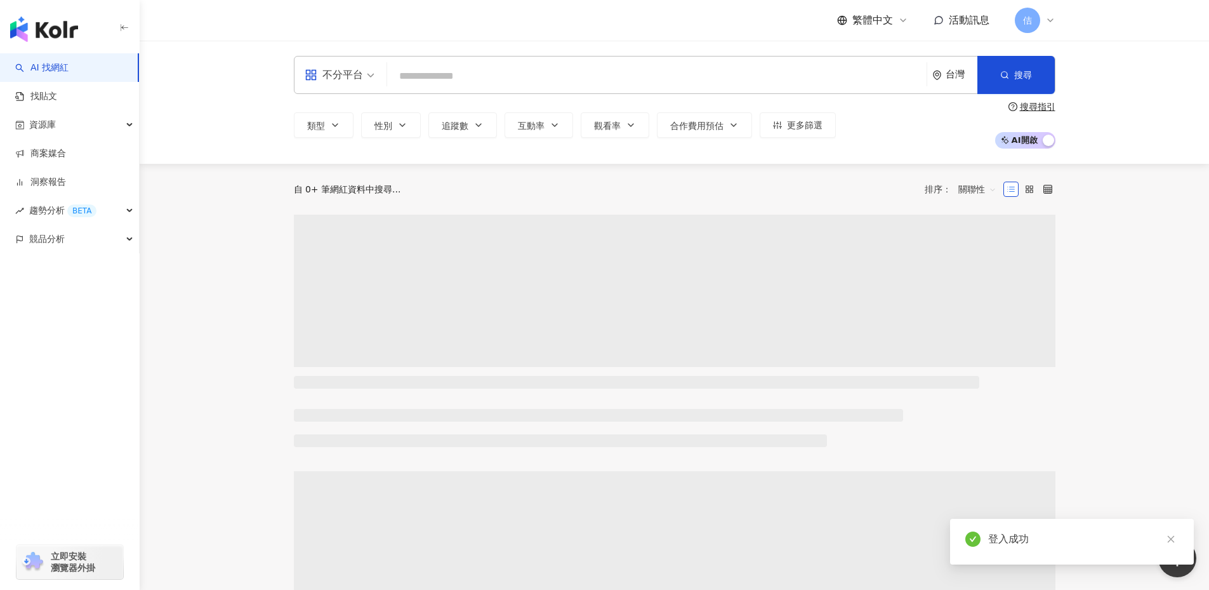
click at [525, 66] on input "search" at bounding box center [656, 76] width 529 height 24
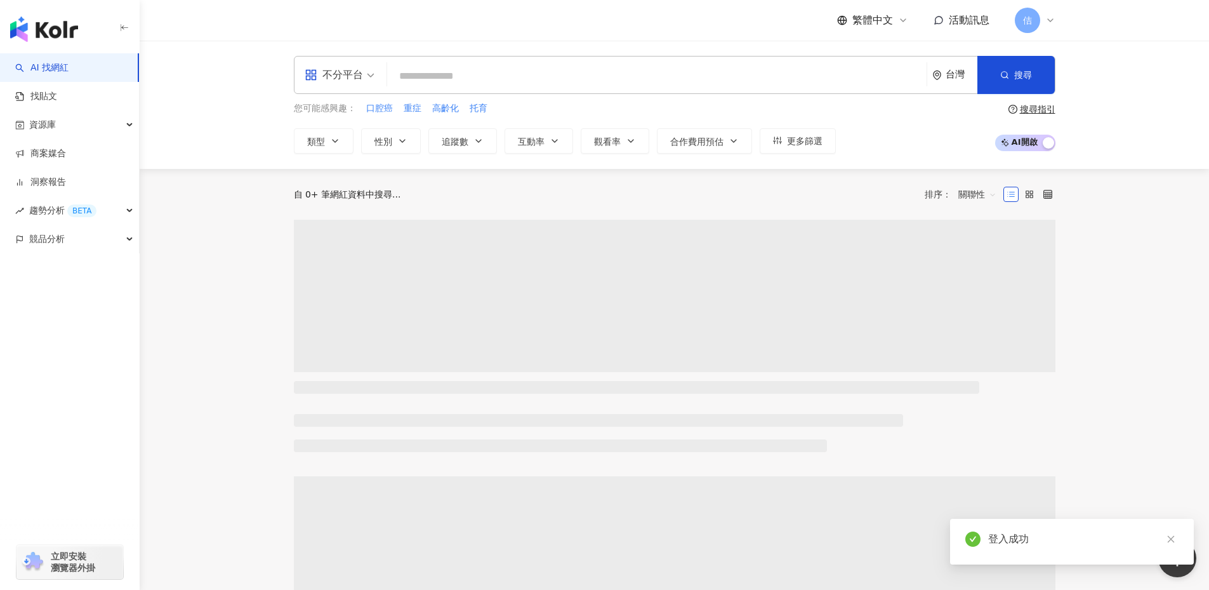
click at [479, 77] on input "search" at bounding box center [656, 76] width 529 height 24
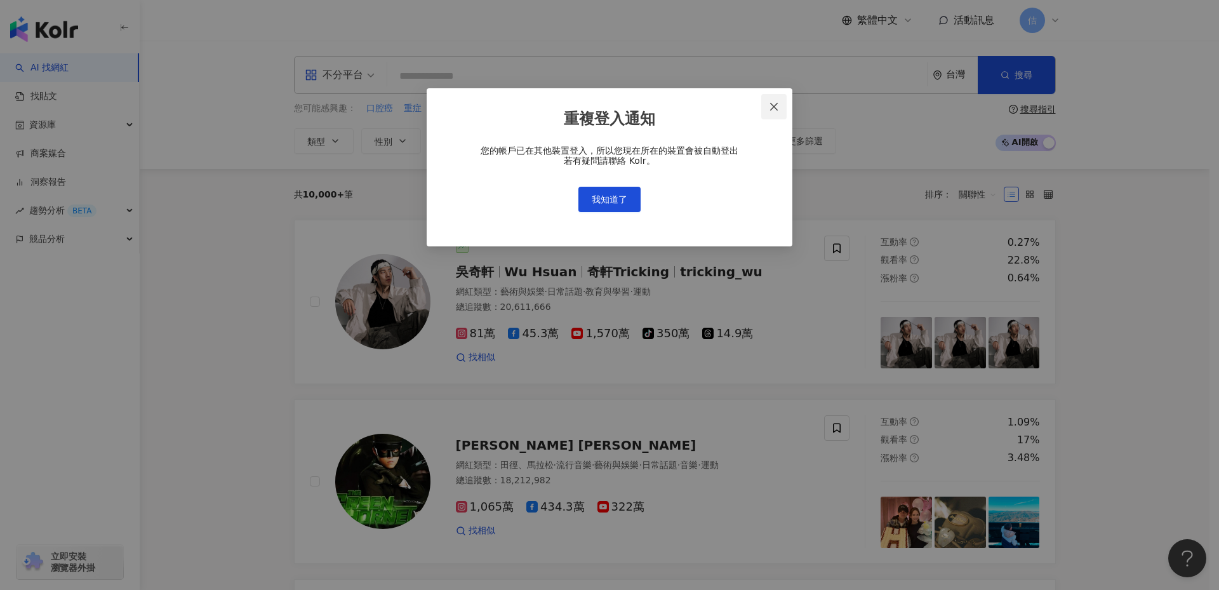
click at [776, 107] on icon "close" at bounding box center [774, 107] width 10 height 10
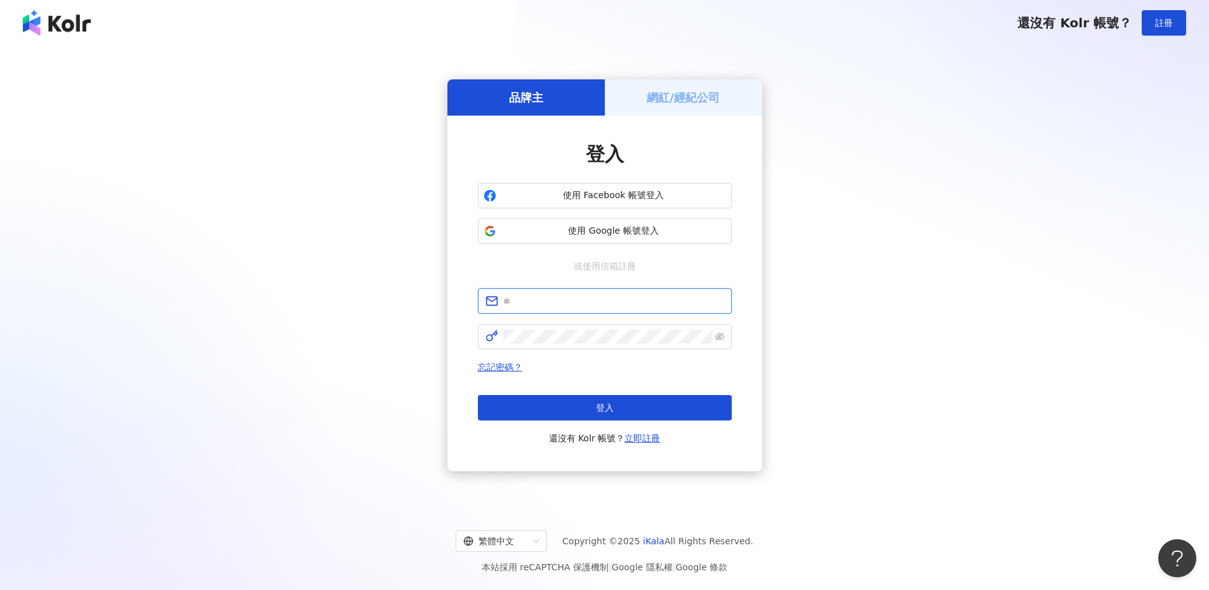
type input "**********"
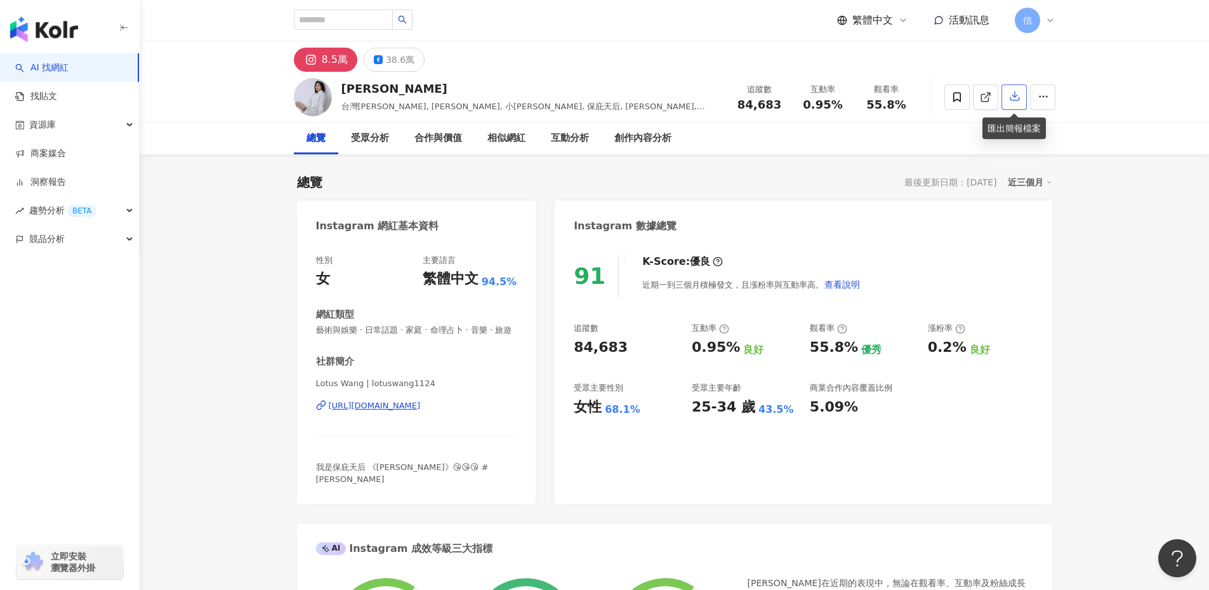
click at [1014, 101] on icon "button" at bounding box center [1014, 95] width 11 height 11
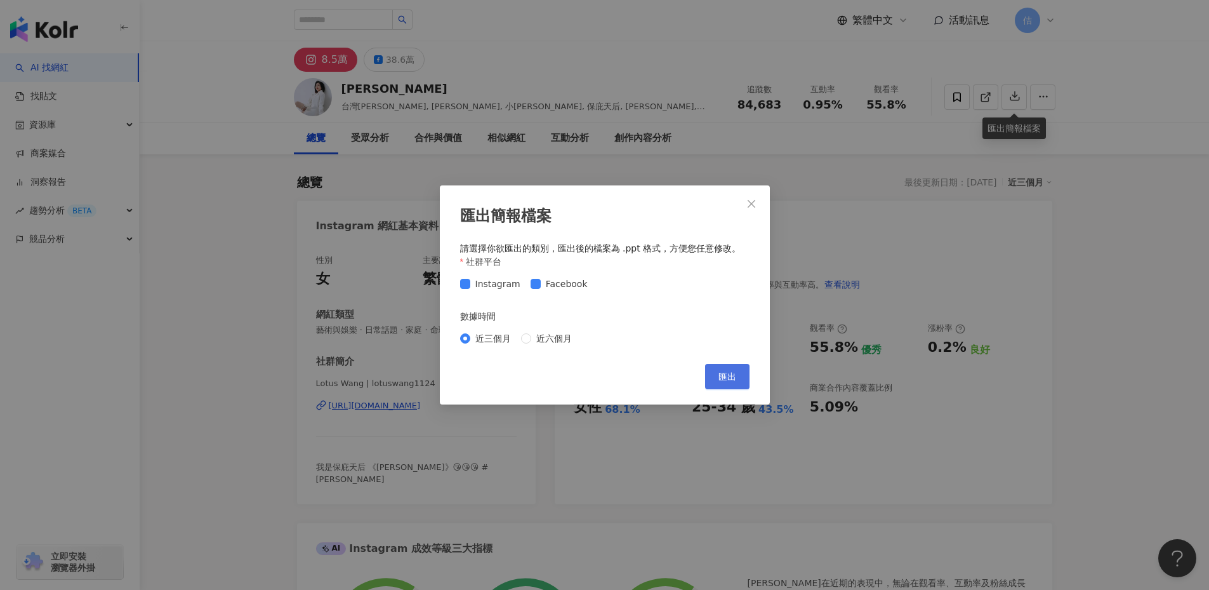
click at [723, 376] on span "匯出" at bounding box center [727, 376] width 18 height 10
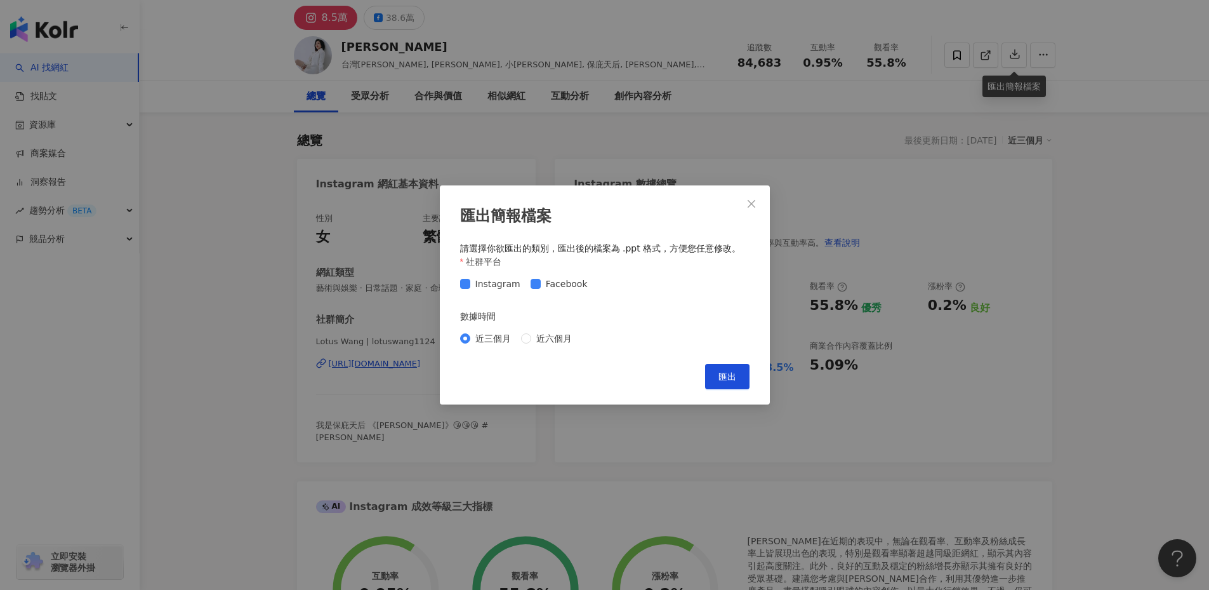
scroll to position [33, 0]
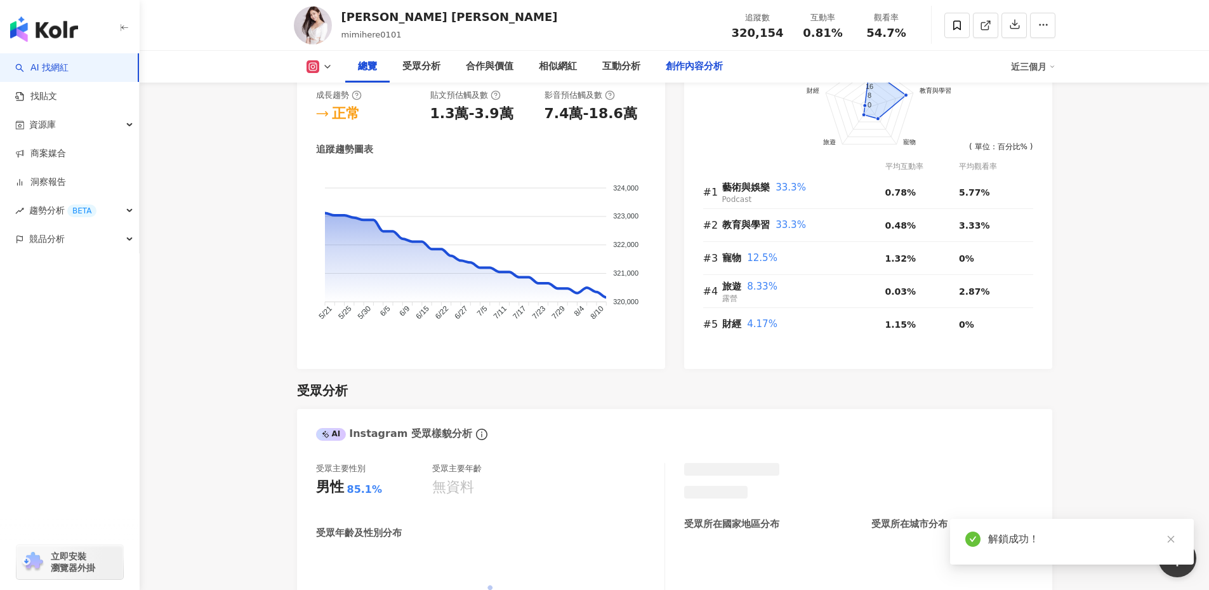
scroll to position [769, 0]
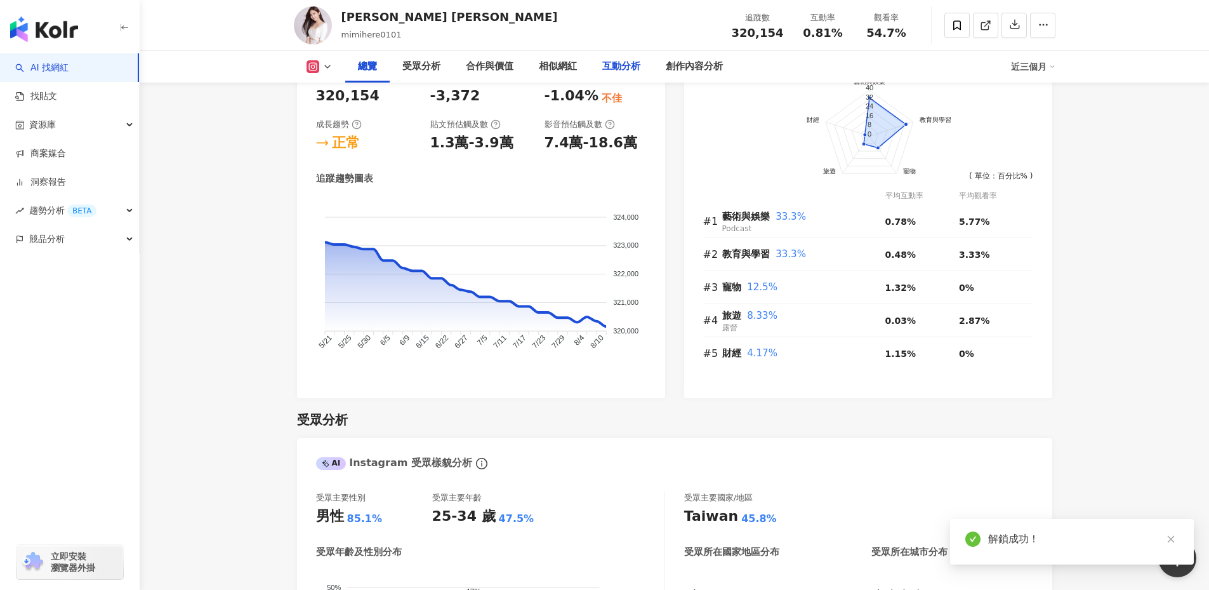
click at [617, 65] on div "互動分析" at bounding box center [621, 66] width 38 height 15
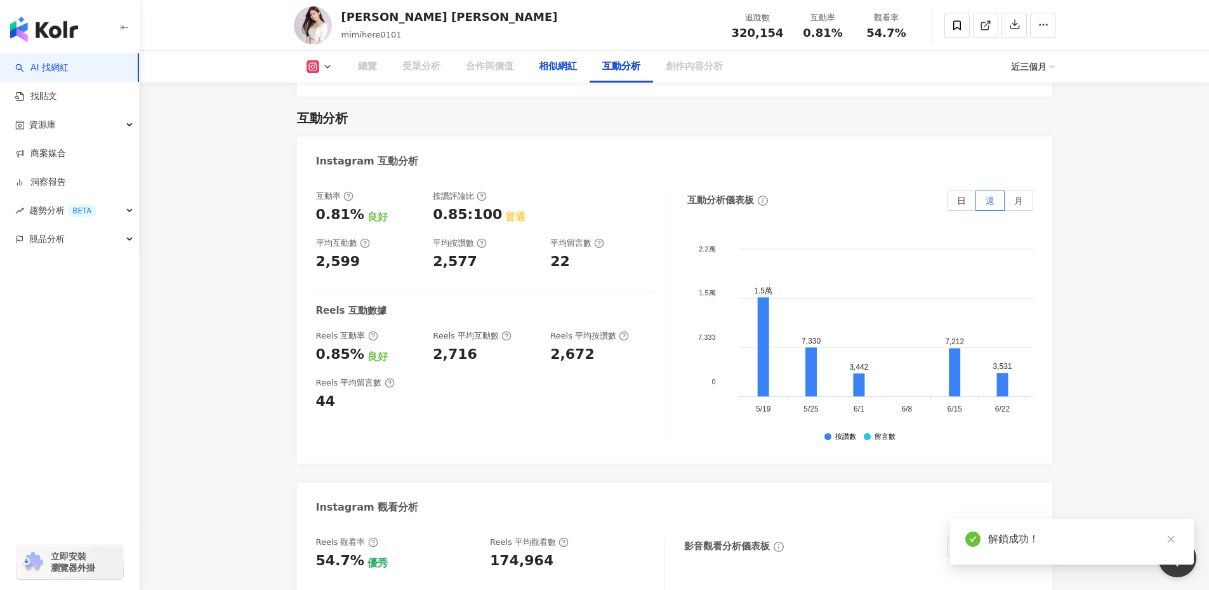
click at [572, 67] on div "相似網紅" at bounding box center [558, 66] width 38 height 15
click at [558, 69] on div "相似網紅" at bounding box center [558, 66] width 38 height 15
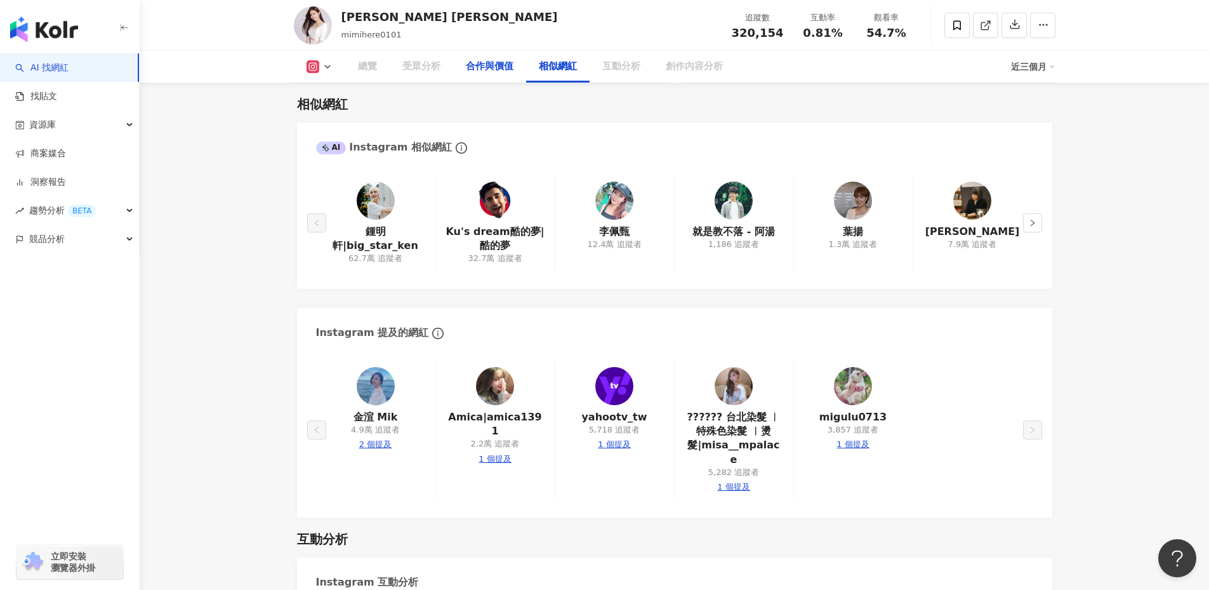
click at [476, 73] on div "合作與價值" at bounding box center [490, 66] width 48 height 15
click at [480, 65] on div "合作與價值" at bounding box center [490, 66] width 48 height 15
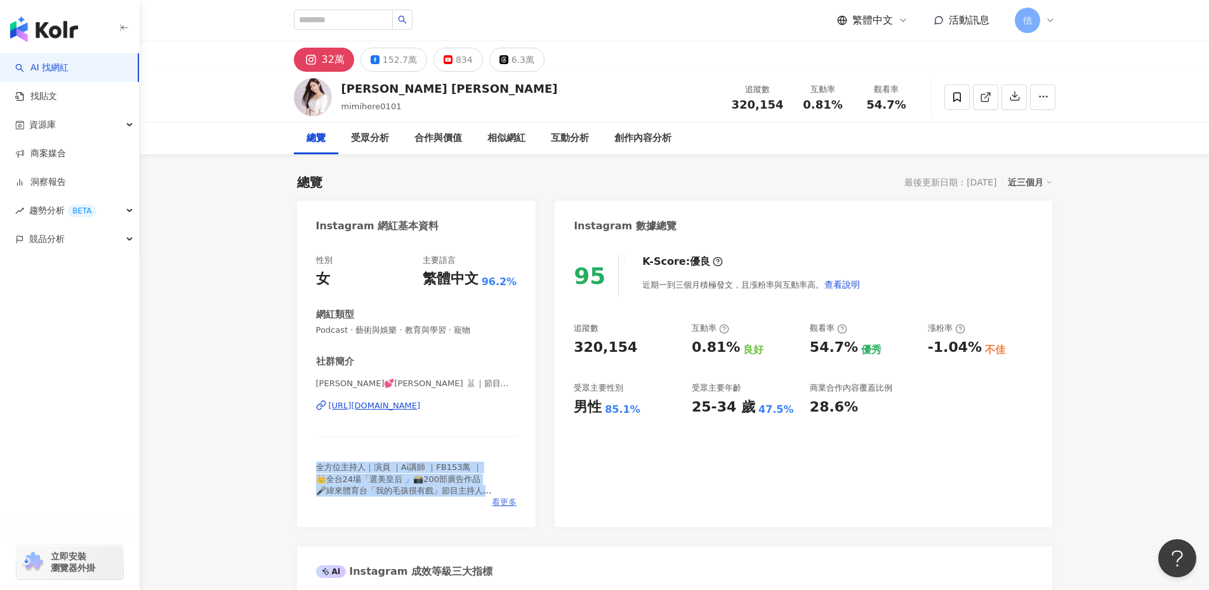
drag, startPoint x: 291, startPoint y: 464, endPoint x: 494, endPoint y: 508, distance: 207.8
click at [503, 509] on div "性別 女 主要語言 繁體中文 96.2% 網紅類型 Podcast · 藝術與娛樂 · 教育與學習 · 寵物 社群簡介 陳蘊予💕金莎Mira 🐰｜節目主持人｜…" at bounding box center [416, 384] width 239 height 285
click at [505, 505] on span "看更多" at bounding box center [504, 501] width 25 height 11
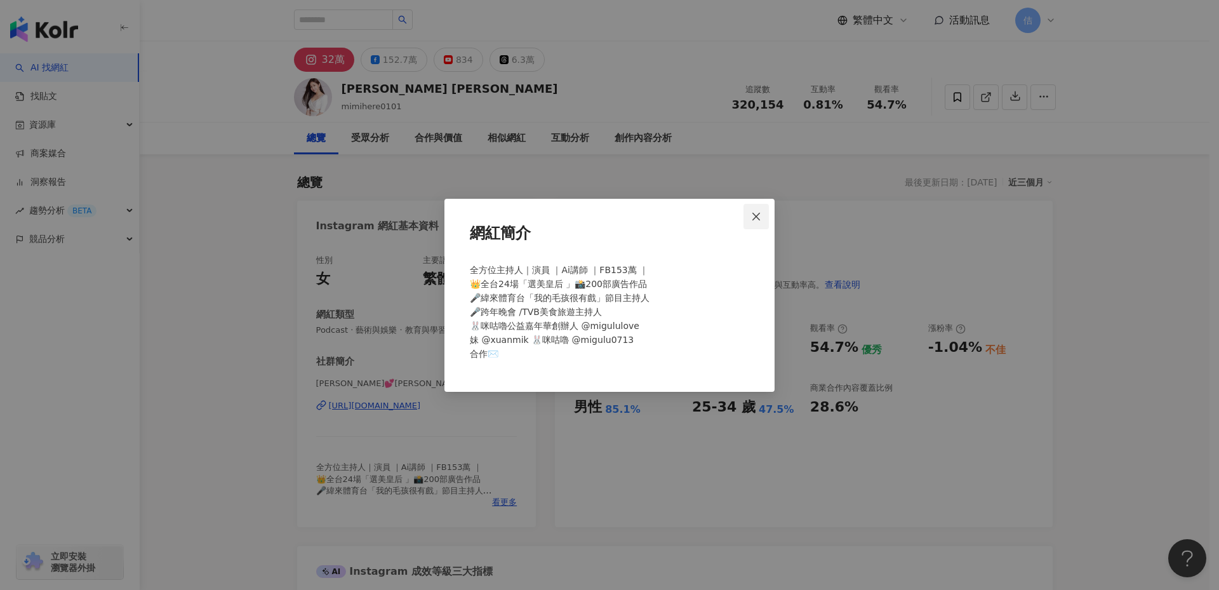
click at [755, 218] on icon "close" at bounding box center [756, 216] width 10 height 10
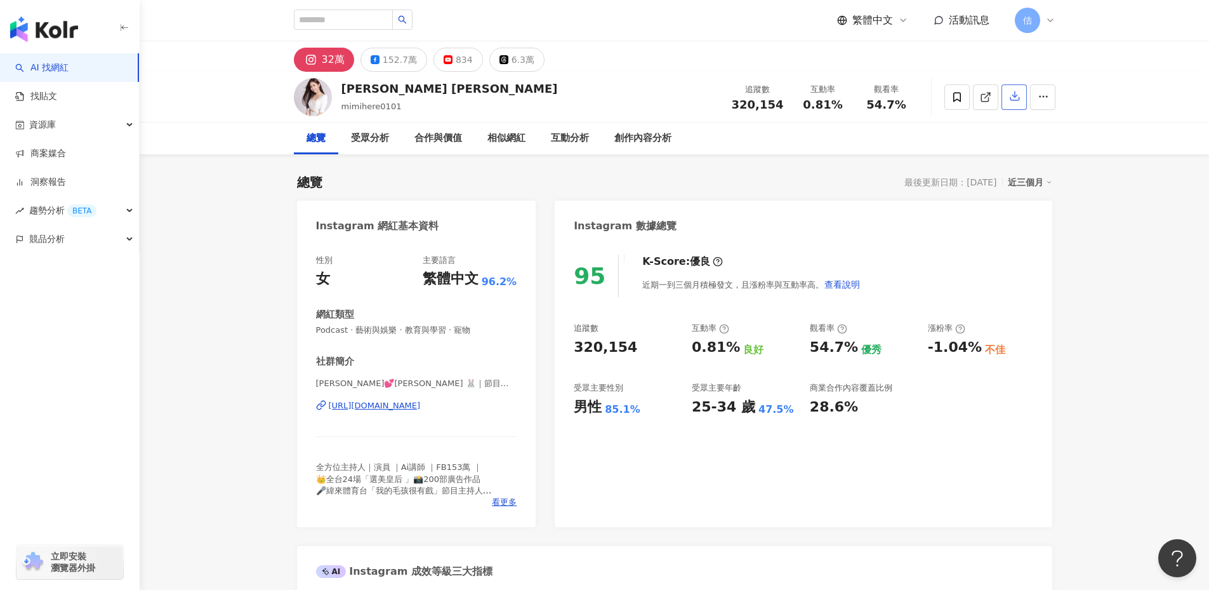
click at [1015, 89] on button "button" at bounding box center [1013, 96] width 25 height 25
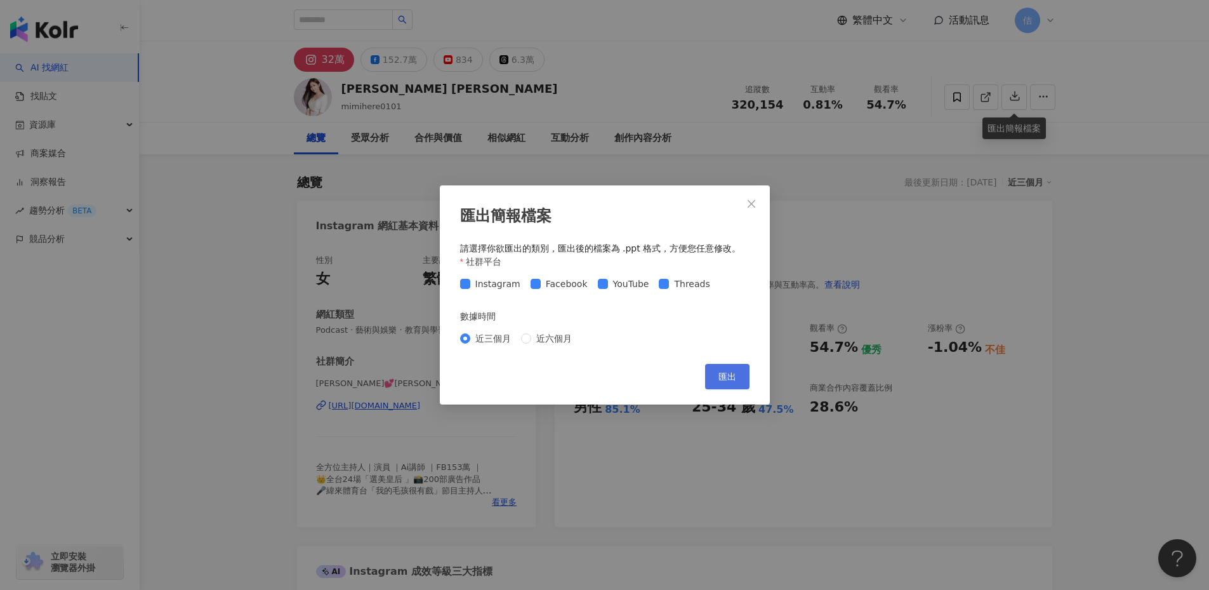
click at [717, 380] on button "匯出" at bounding box center [727, 376] width 44 height 25
click at [755, 199] on icon "close" at bounding box center [752, 203] width 8 height 8
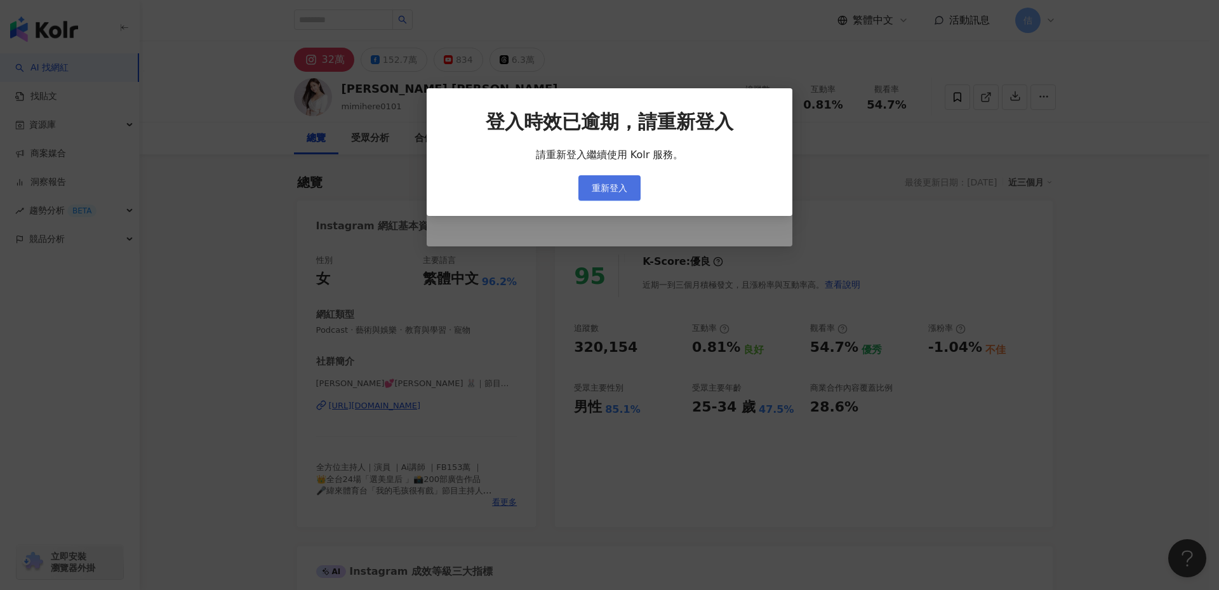
click at [607, 177] on button "重新登入" at bounding box center [609, 187] width 62 height 25
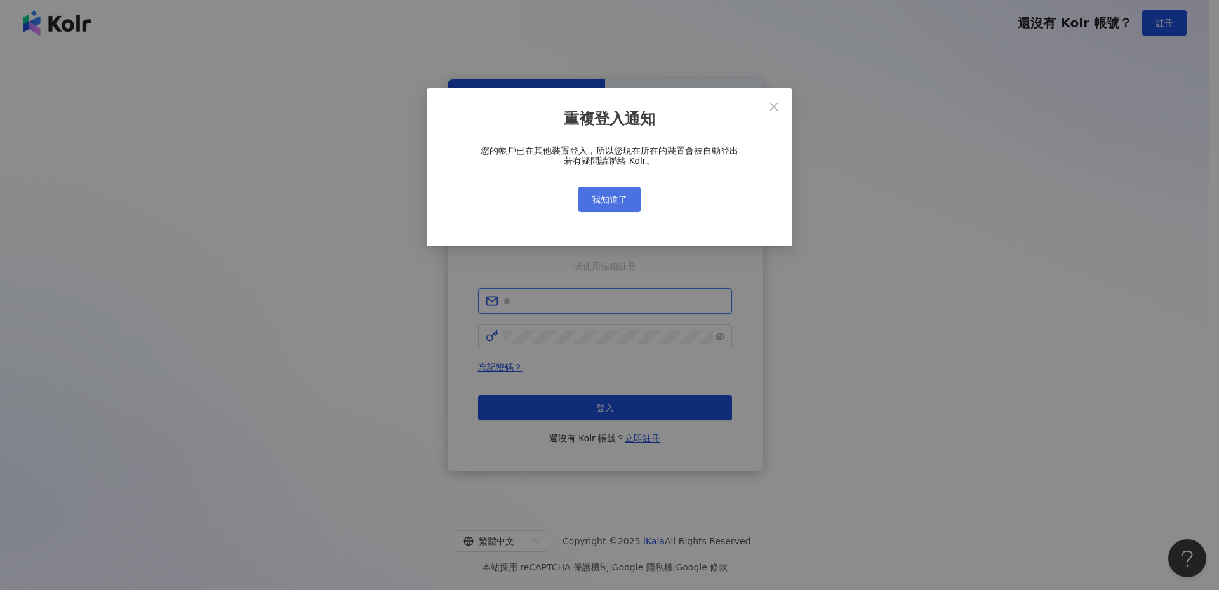
type input "**********"
click at [777, 114] on button "Close" at bounding box center [773, 106] width 25 height 25
click at [777, 114] on div "重複登入通知 您的帳戶已在其他裝置登入，所以您現在所在的裝置會被自動登出 若有疑問請聯絡 Kolr。 我知道了" at bounding box center [609, 295] width 1219 height 590
